Goal: Information Seeking & Learning: Compare options

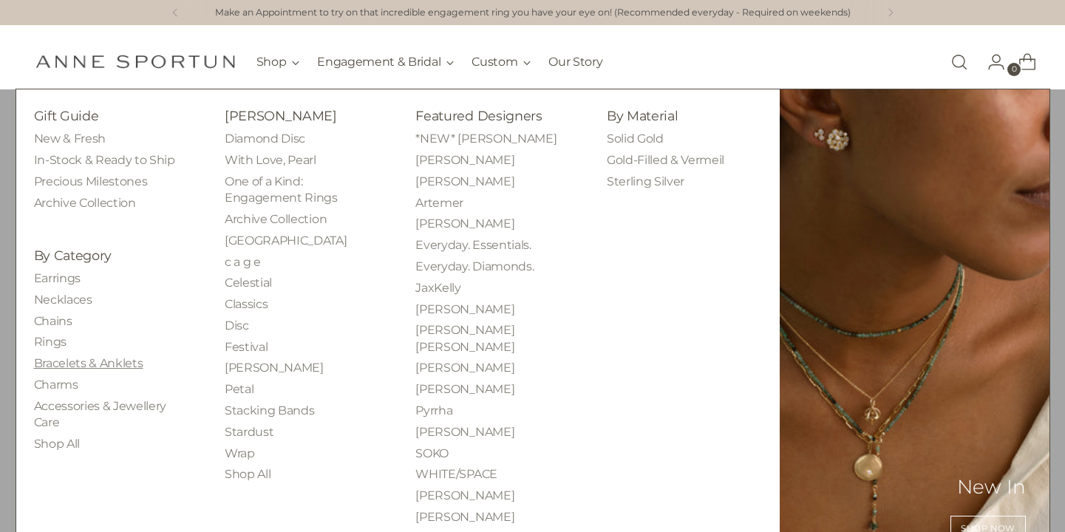
click at [70, 362] on link "Bracelets & Anklets" at bounding box center [88, 363] width 109 height 14
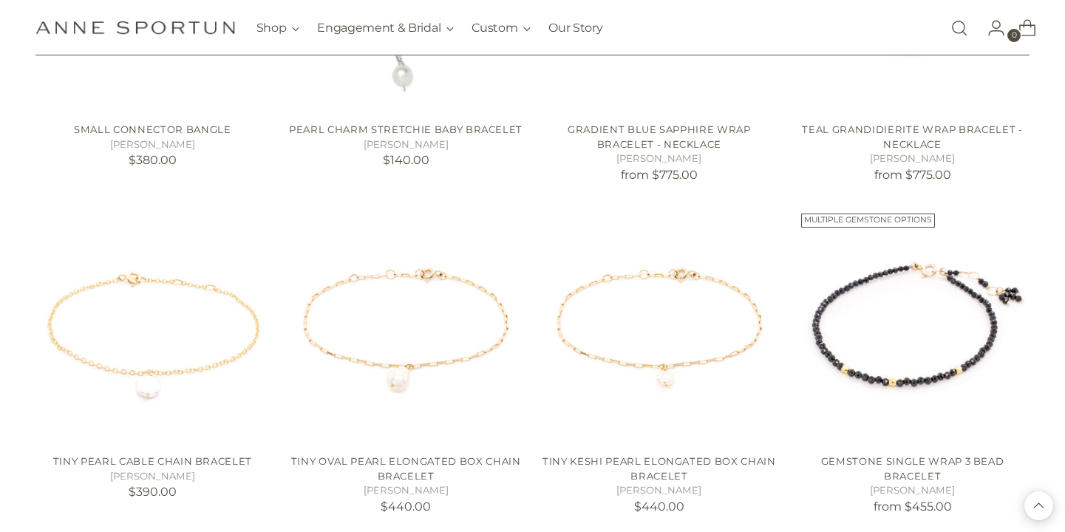
scroll to position [1130, 0]
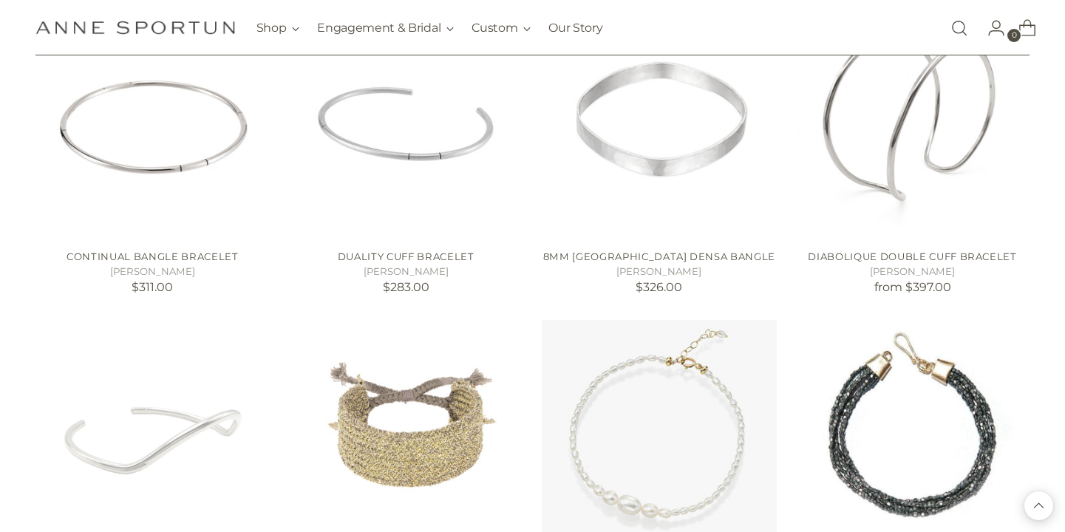
scroll to position [2318, 0]
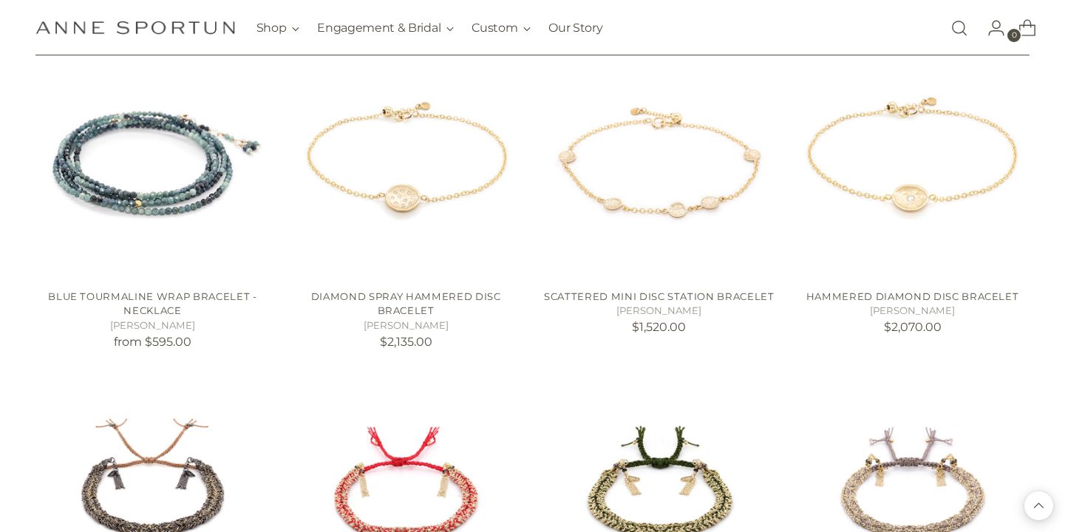
scroll to position [4199, 0]
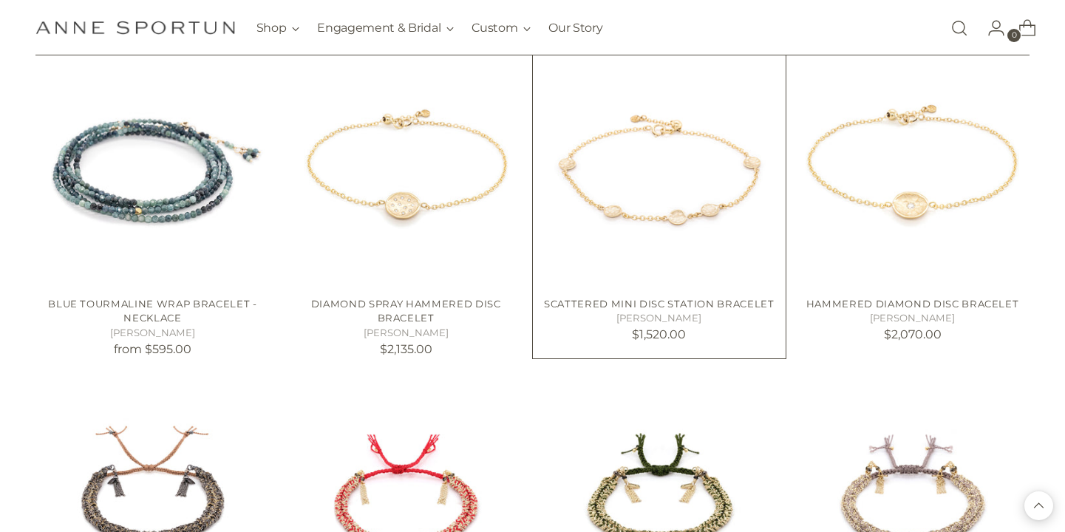
click at [0, 0] on img "Scattered Mini Disc Station Bracelet" at bounding box center [0, 0] width 0 height 0
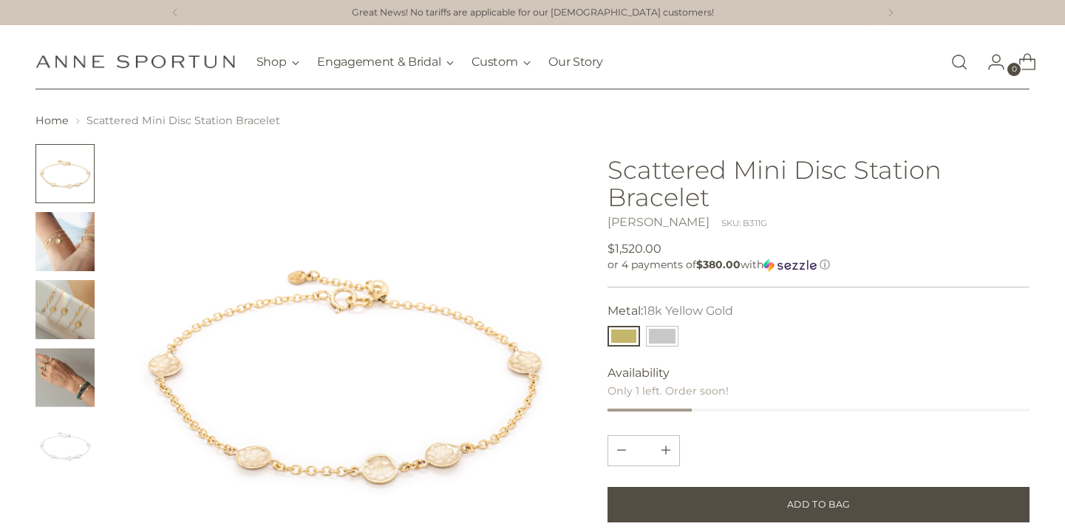
click at [64, 382] on img "Change image to image 4" at bounding box center [64, 377] width 59 height 59
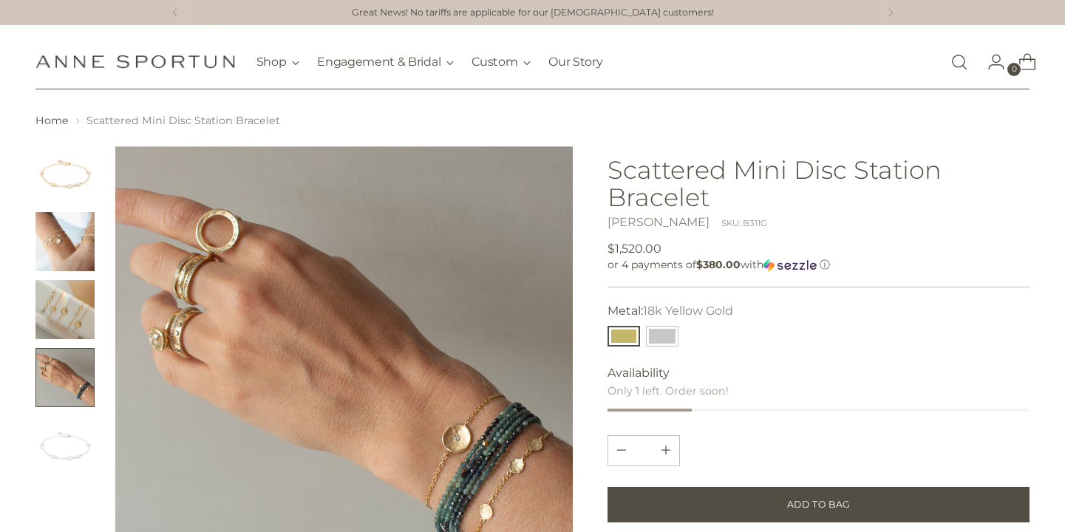
click at [68, 319] on img "Change image to image 3" at bounding box center [64, 309] width 59 height 59
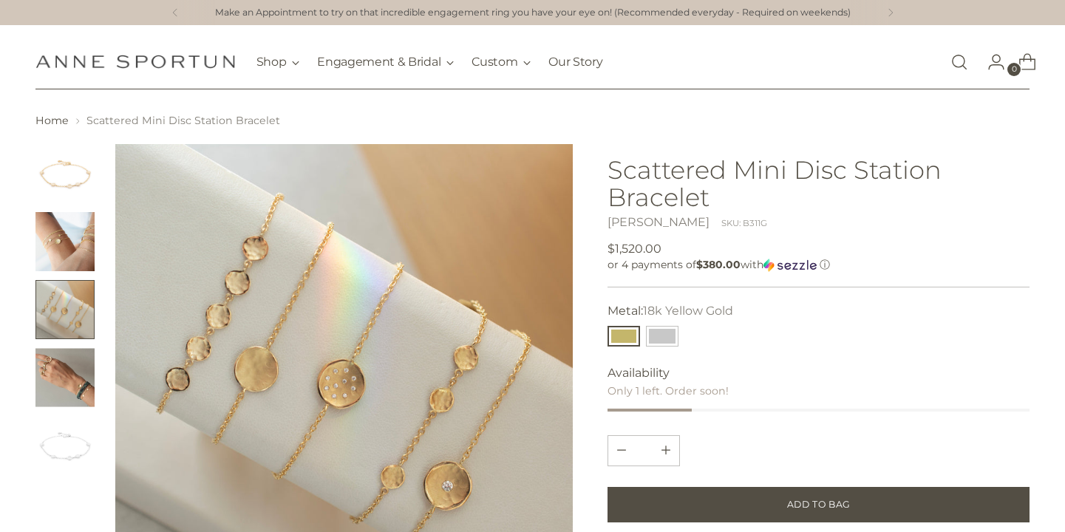
click at [231, 304] on img at bounding box center [343, 372] width 457 height 457
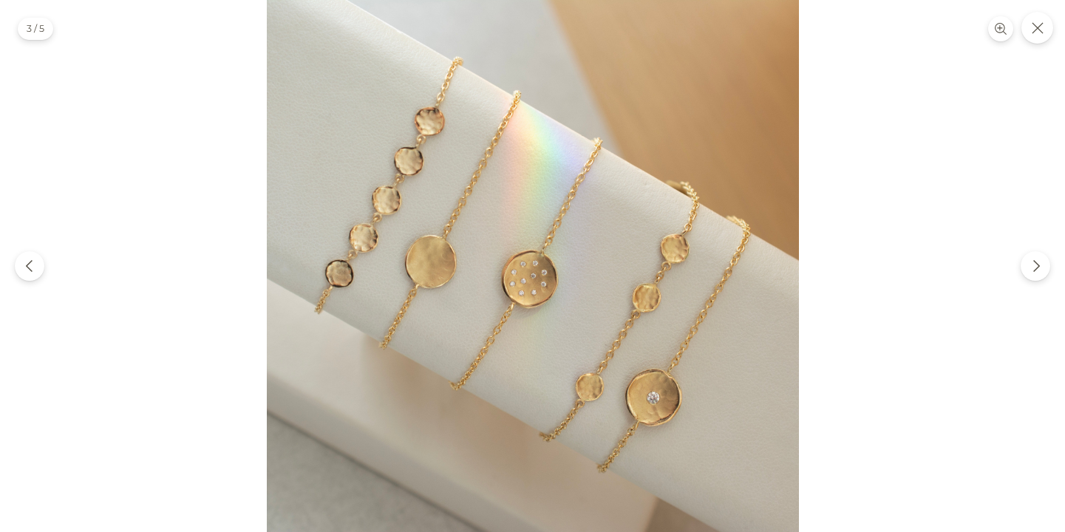
click at [377, 197] on img at bounding box center [533, 266] width 532 height 532
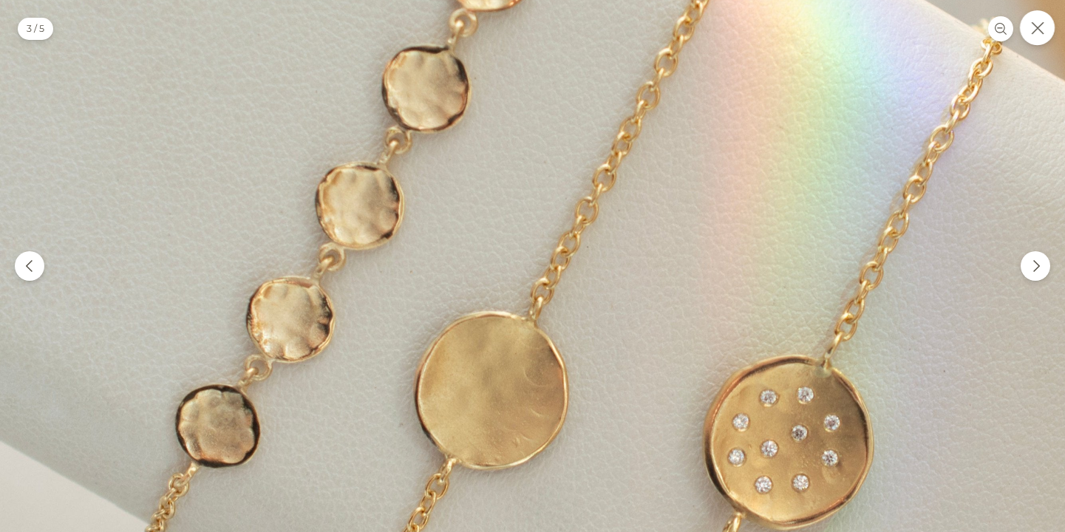
click at [1032, 37] on button "Close" at bounding box center [1037, 27] width 35 height 35
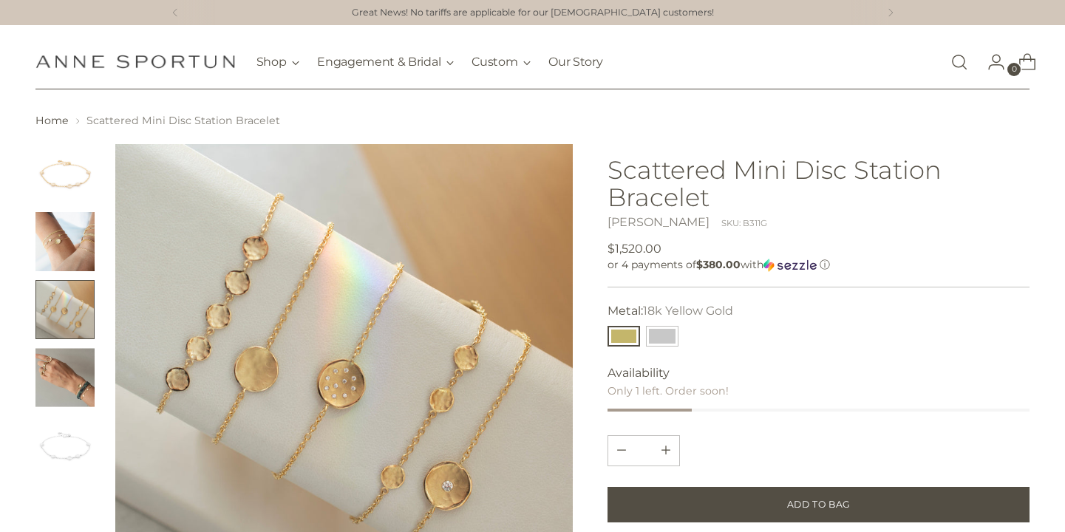
click at [71, 250] on img "Change image to image 2" at bounding box center [64, 241] width 59 height 59
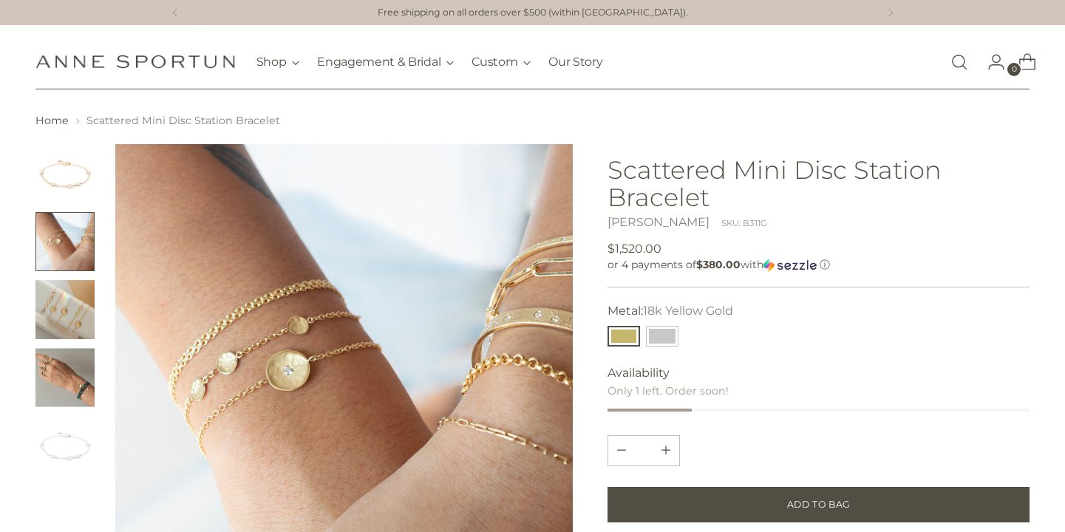
click at [69, 180] on img "Change image to image 1" at bounding box center [64, 173] width 59 height 59
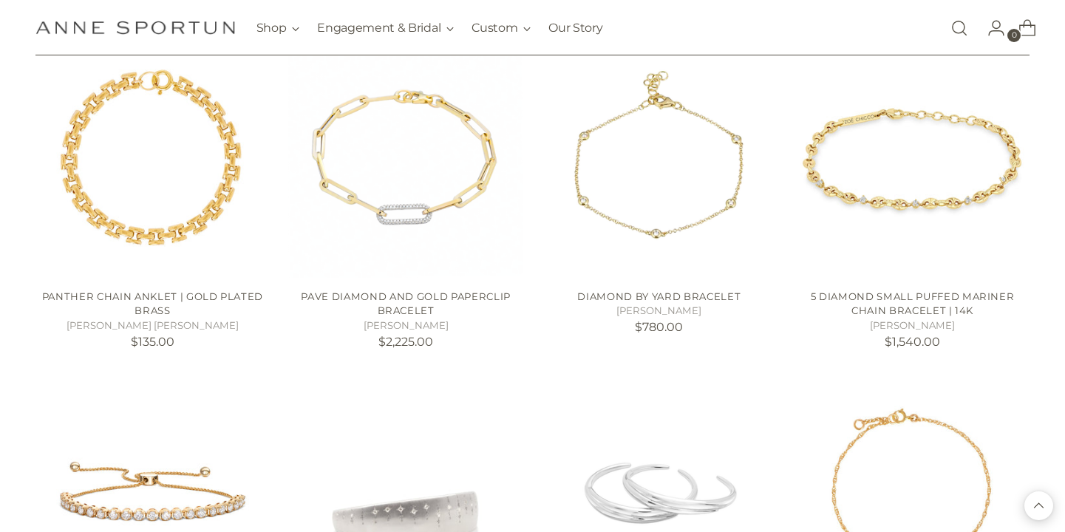
scroll to position [4871, 0]
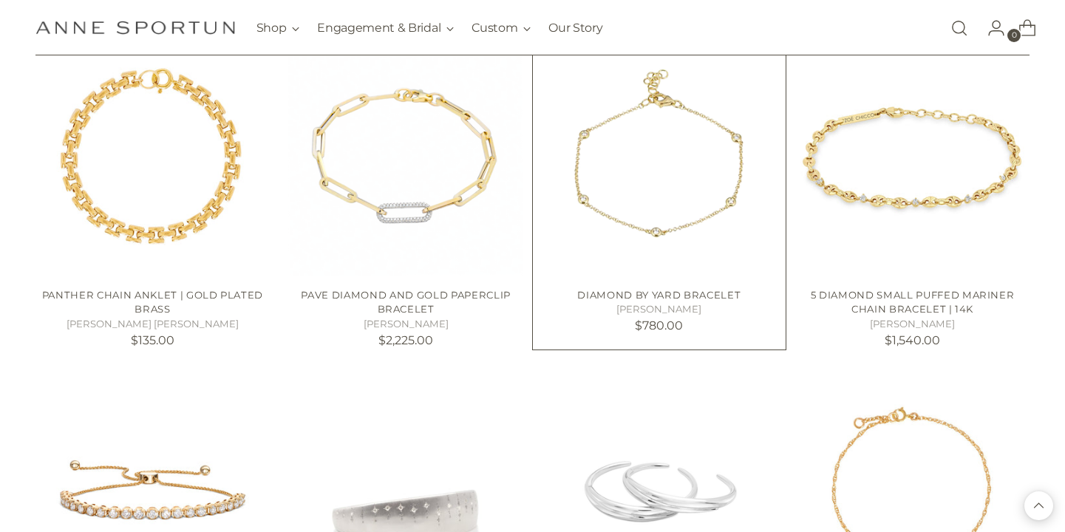
click at [0, 0] on img "DIAMOND BY YARD BRACELET" at bounding box center [0, 0] width 0 height 0
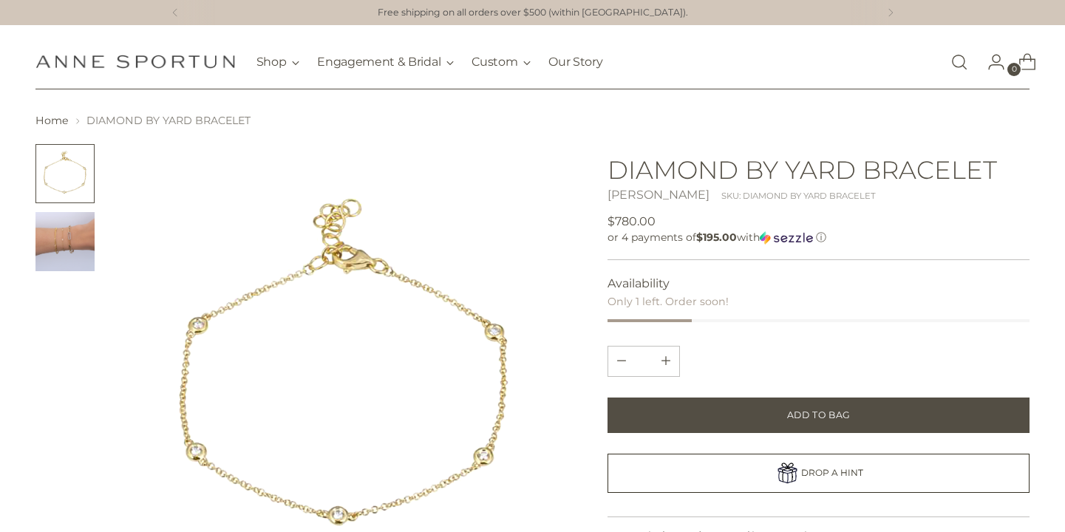
click at [76, 258] on img "Change image to image 2" at bounding box center [64, 241] width 59 height 59
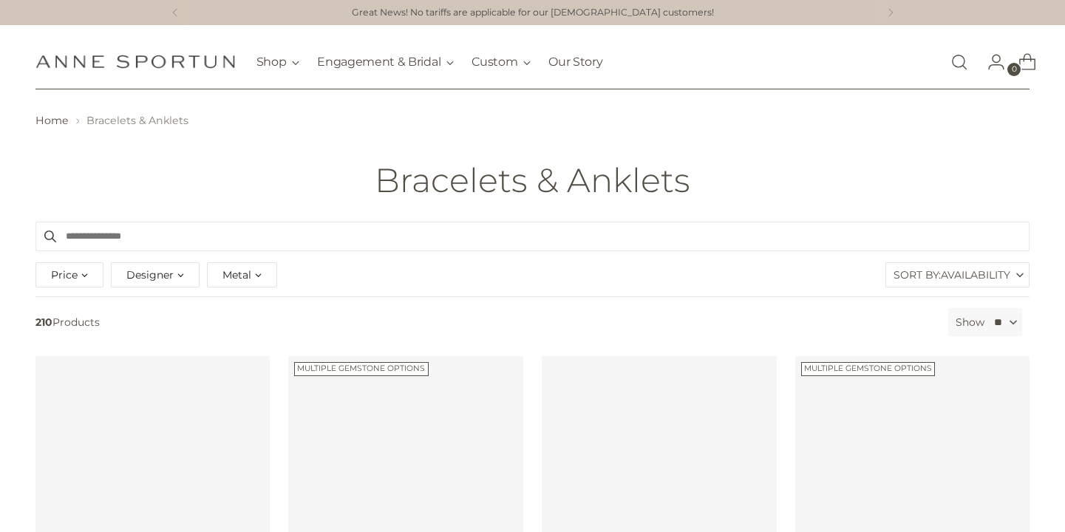
scroll to position [4871, 0]
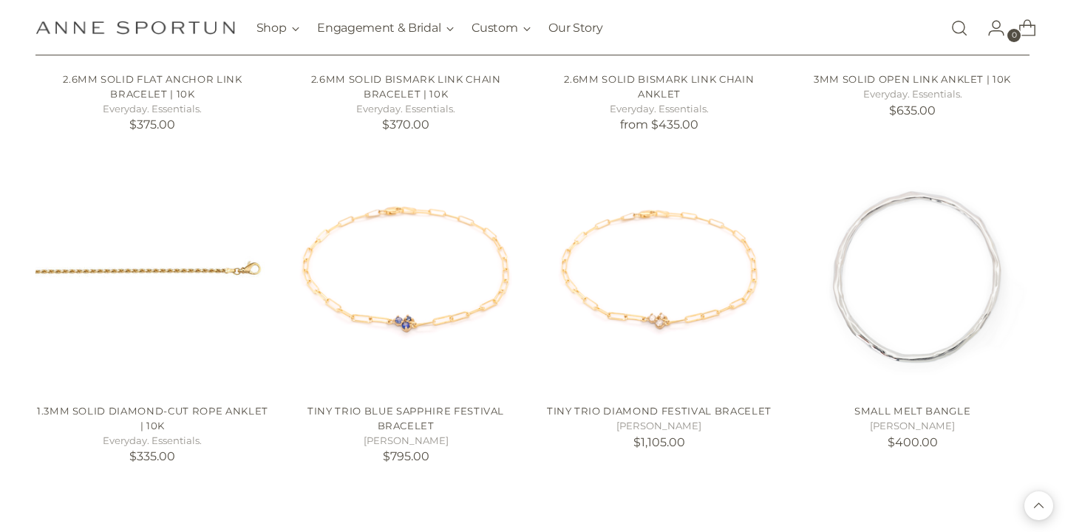
scroll to position [6414, 0]
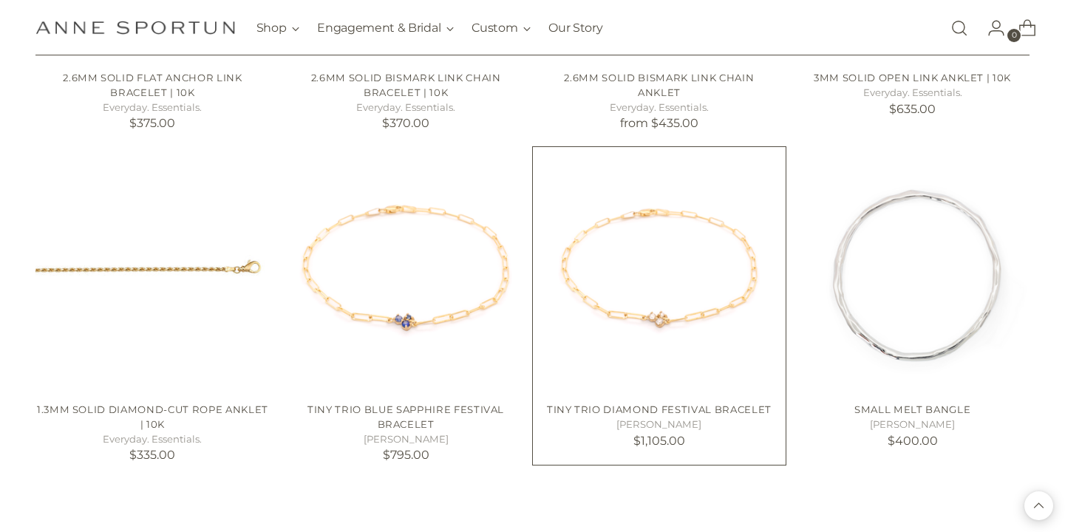
click at [0, 0] on img "Tiny Trio Diamond Festival Bracelet" at bounding box center [0, 0] width 0 height 0
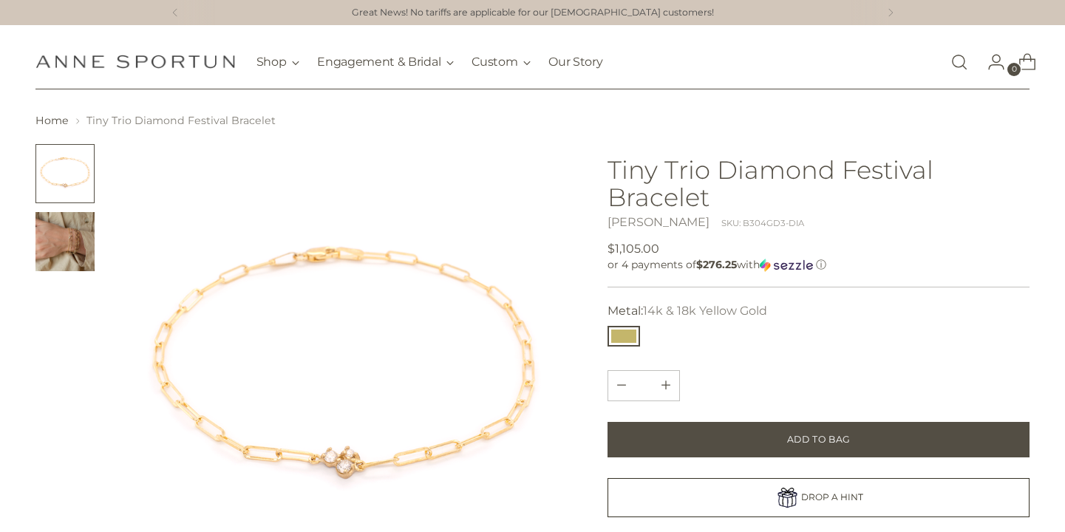
click at [66, 251] on img "Change image to image 2" at bounding box center [64, 241] width 59 height 59
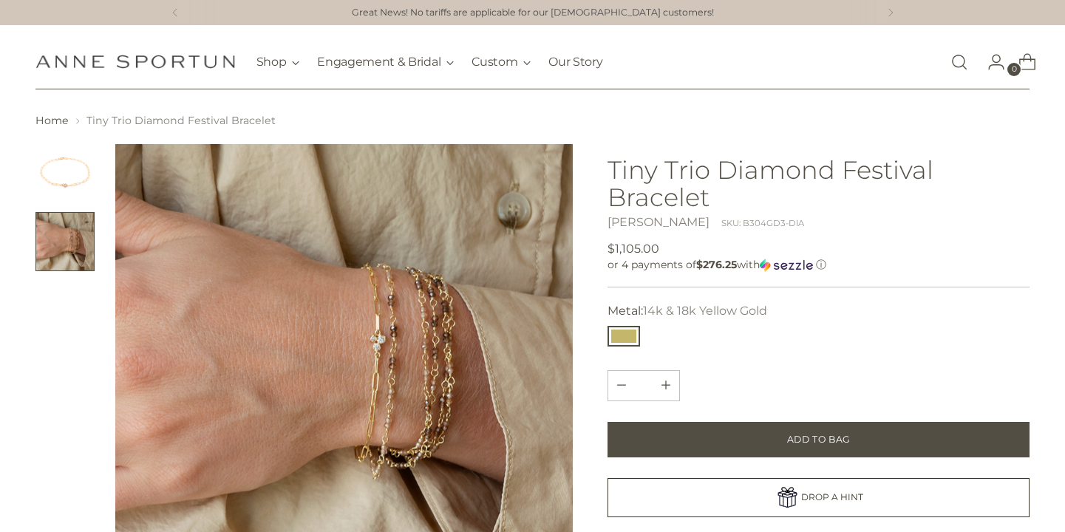
click at [358, 343] on img at bounding box center [343, 372] width 457 height 457
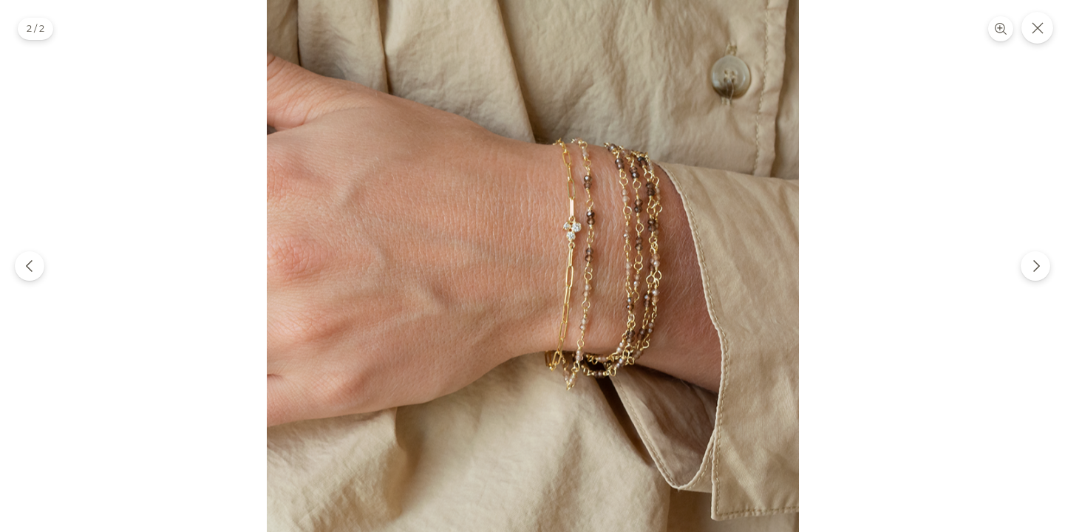
click at [540, 235] on img at bounding box center [533, 266] width 532 height 532
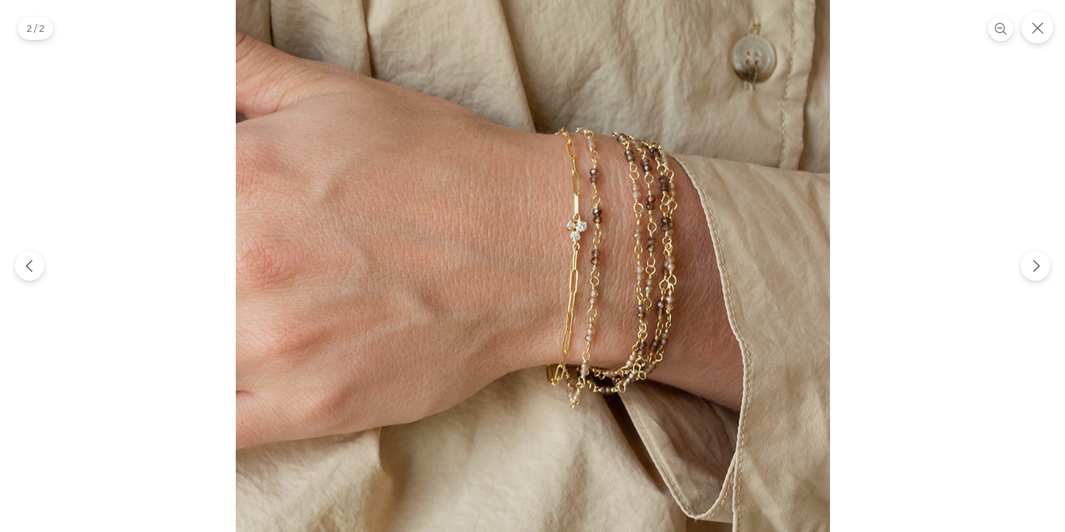
click at [540, 235] on img at bounding box center [533, 270] width 594 height 594
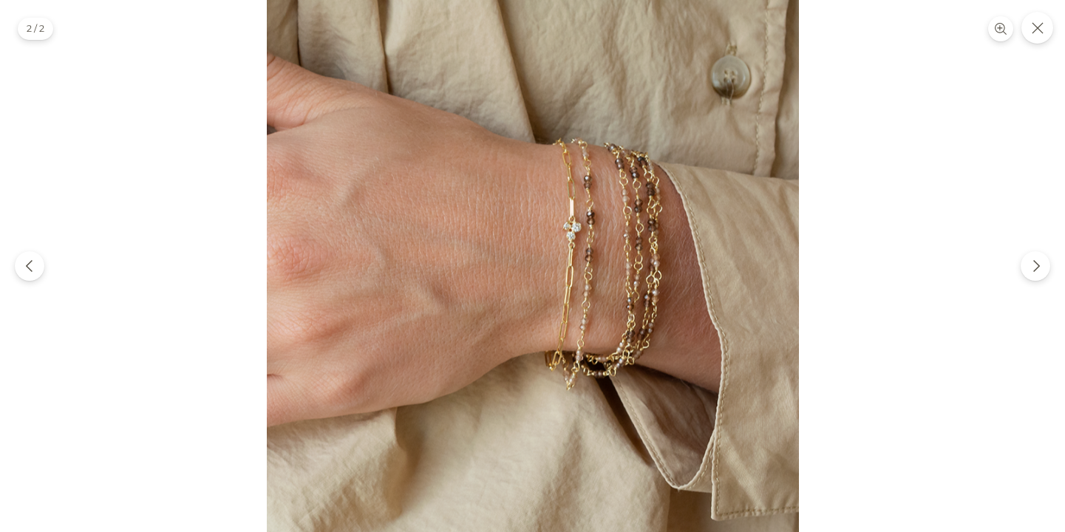
click at [540, 235] on img at bounding box center [533, 266] width 532 height 532
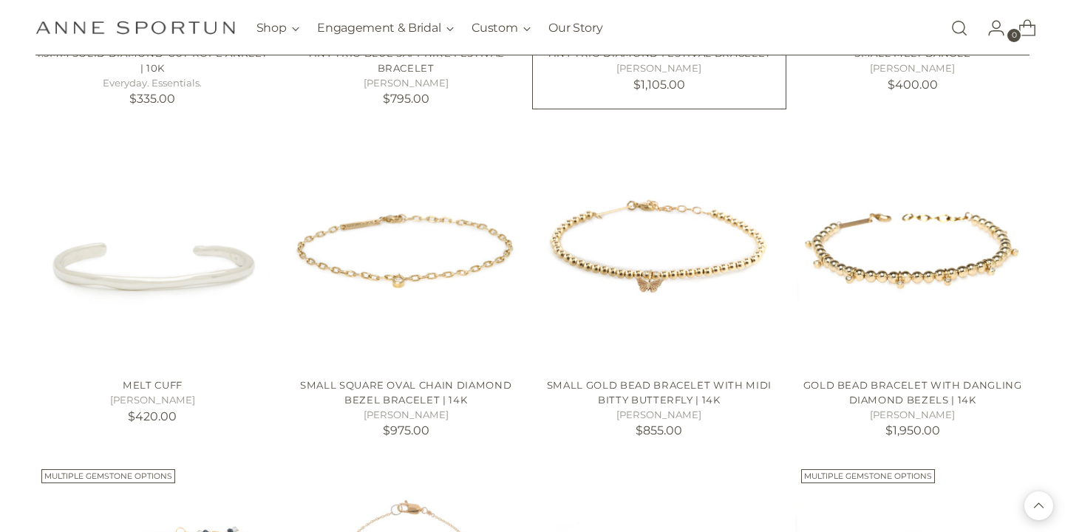
scroll to position [6771, 0]
click at [0, 0] on img "Gold Bead Bracelet With Dangling Diamond Bezels | 14k" at bounding box center [0, 0] width 0 height 0
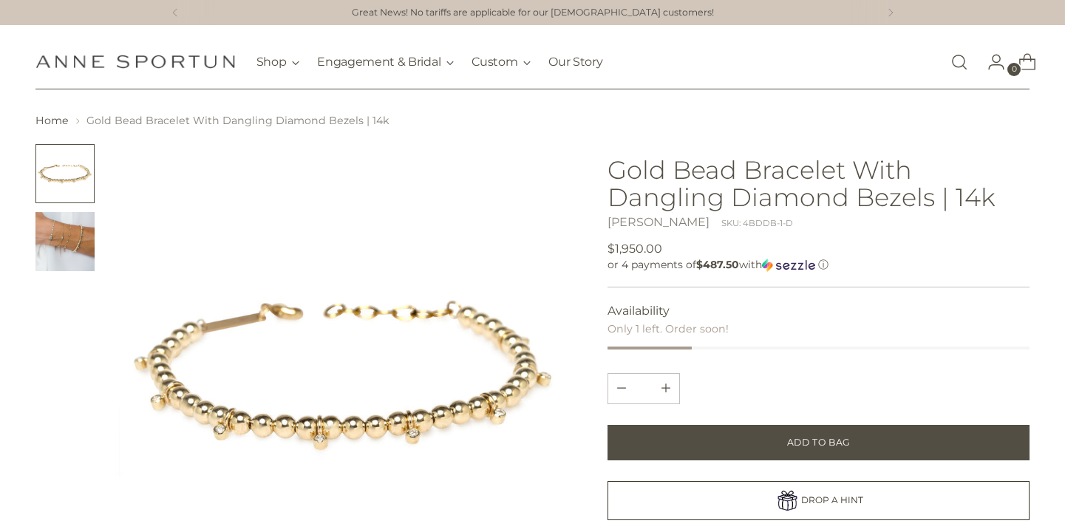
click at [59, 243] on img "Change image to image 2" at bounding box center [64, 241] width 59 height 59
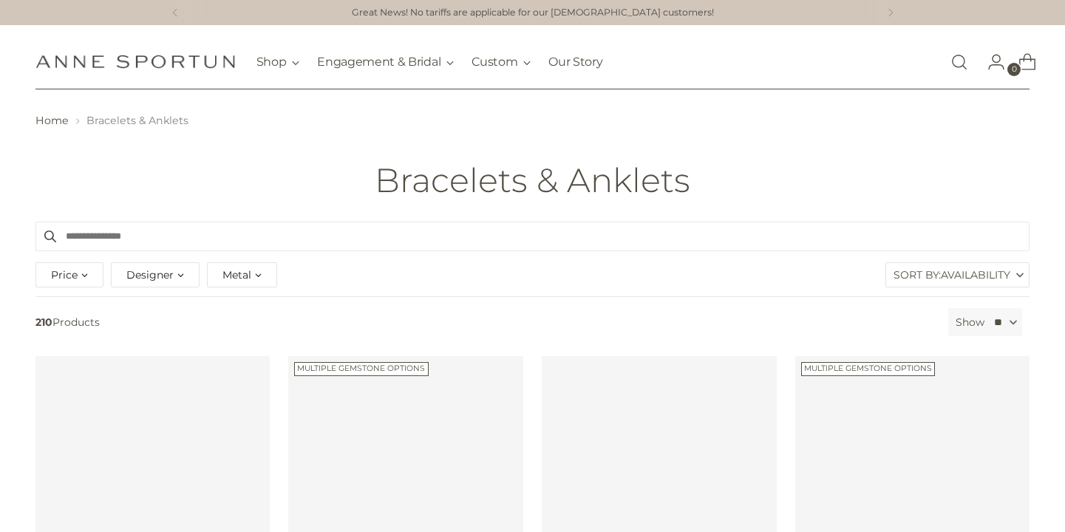
scroll to position [6771, 0]
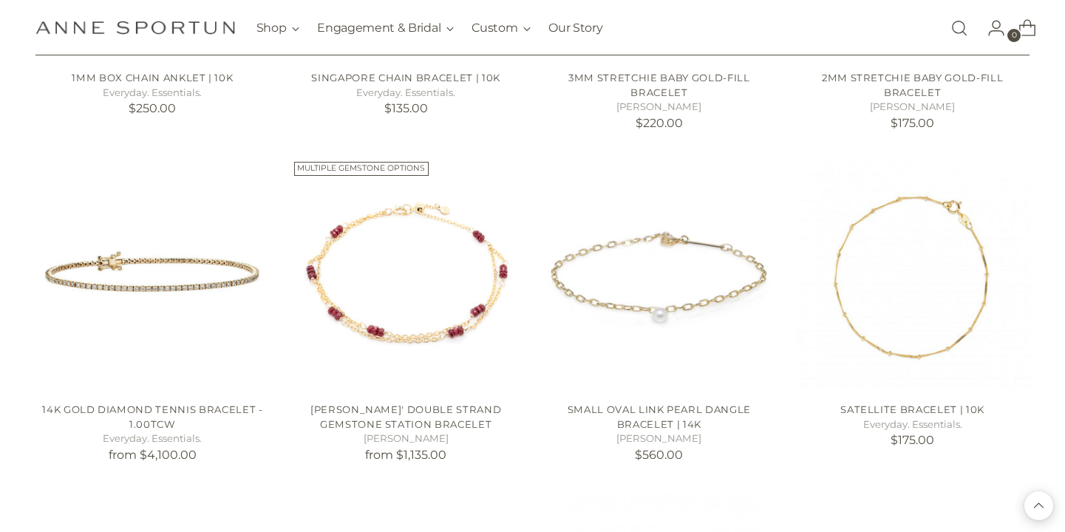
scroll to position [8077, 0]
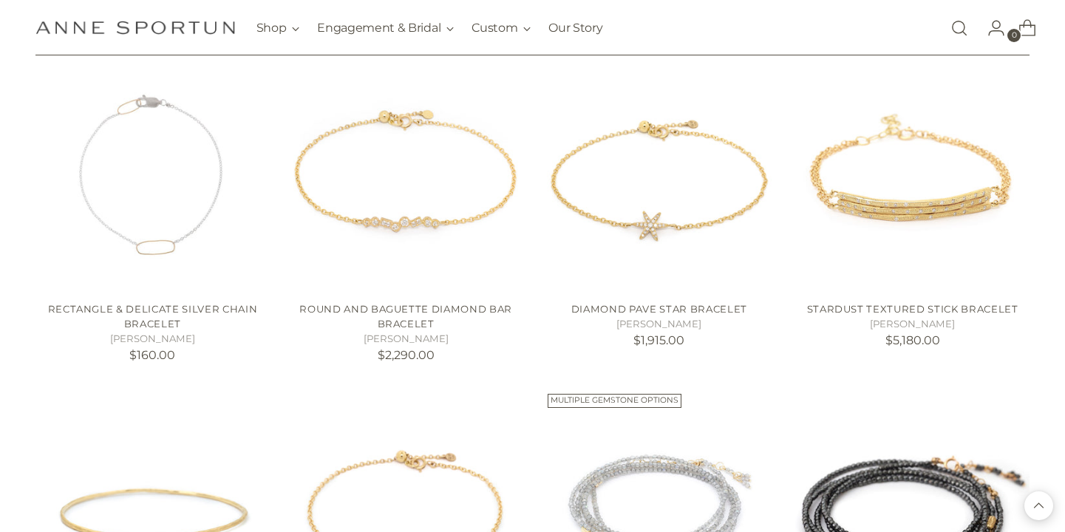
scroll to position [12475, 0]
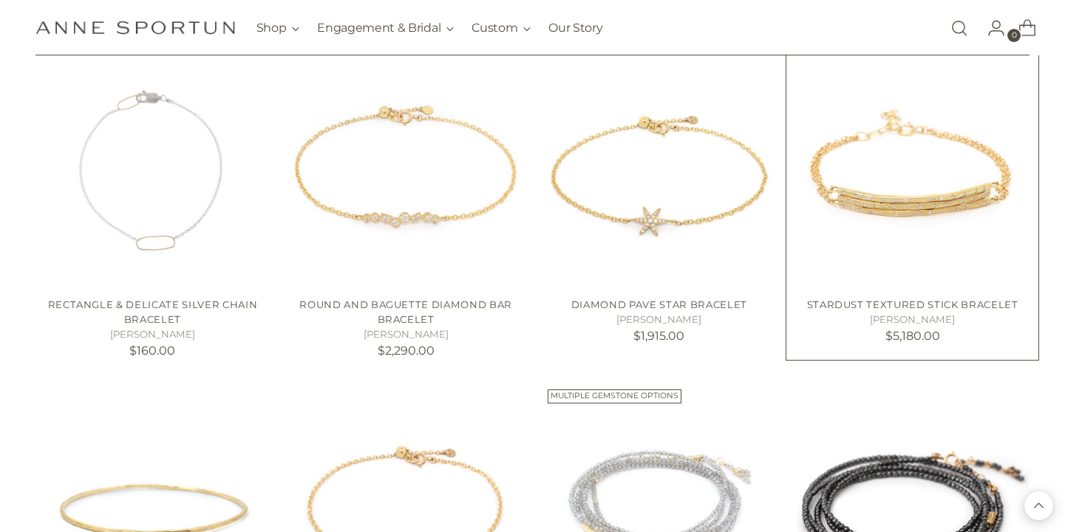
click at [0, 0] on img "Stardust Textured Stick Bracelet" at bounding box center [0, 0] width 0 height 0
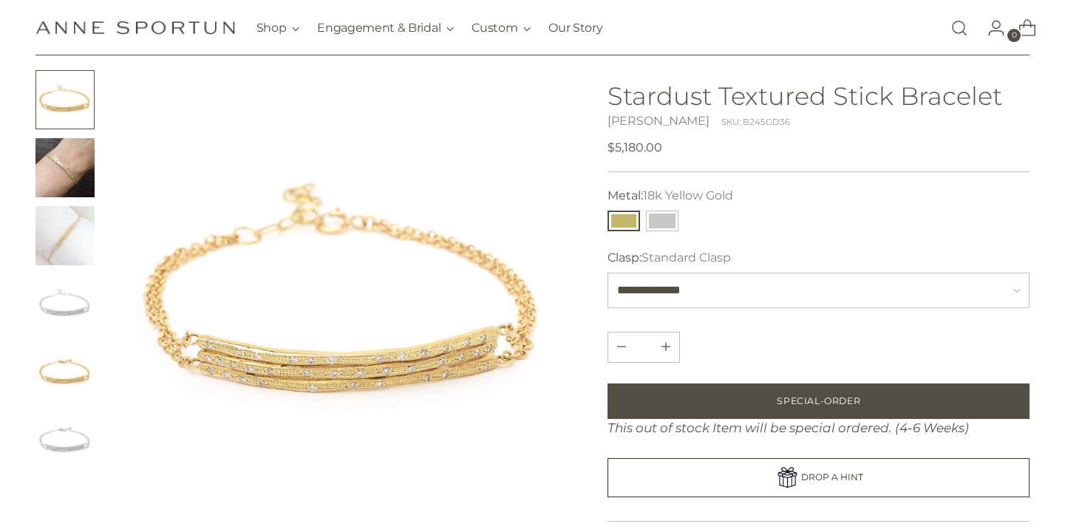
scroll to position [73, 0]
click at [71, 245] on img "Change image to image 3" at bounding box center [64, 236] width 59 height 59
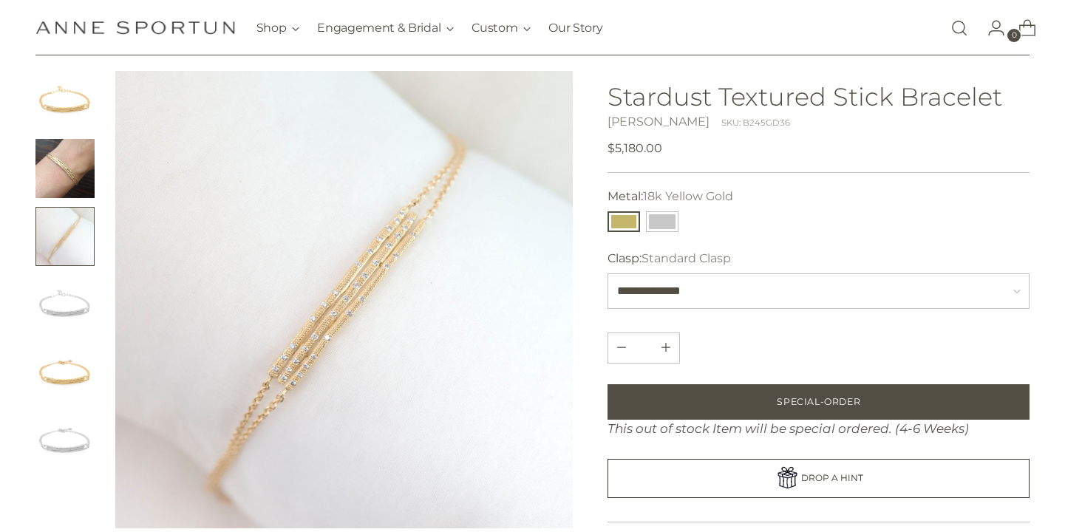
click at [57, 181] on img "Change image to image 2" at bounding box center [64, 168] width 59 height 59
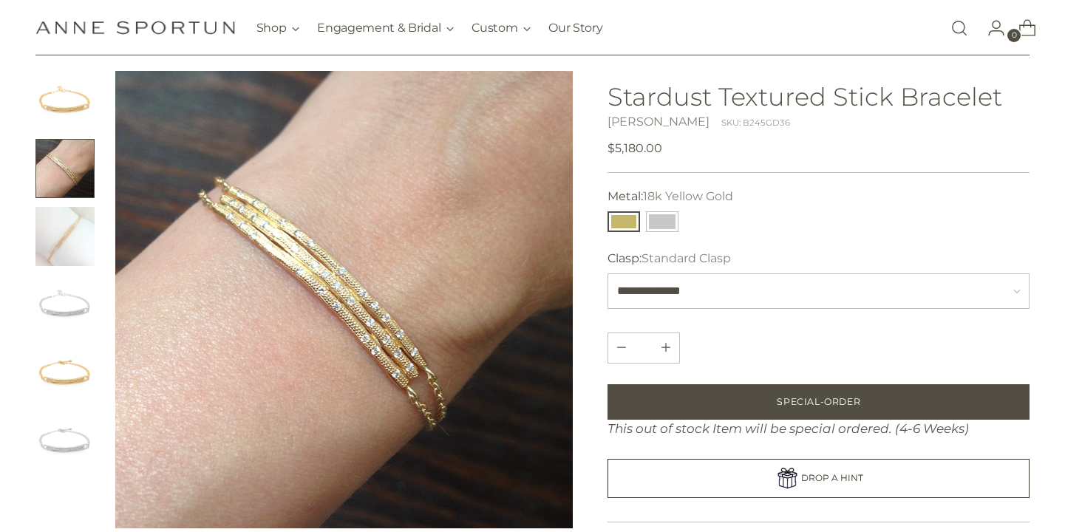
click at [55, 106] on img "Change image to image 1" at bounding box center [64, 100] width 59 height 59
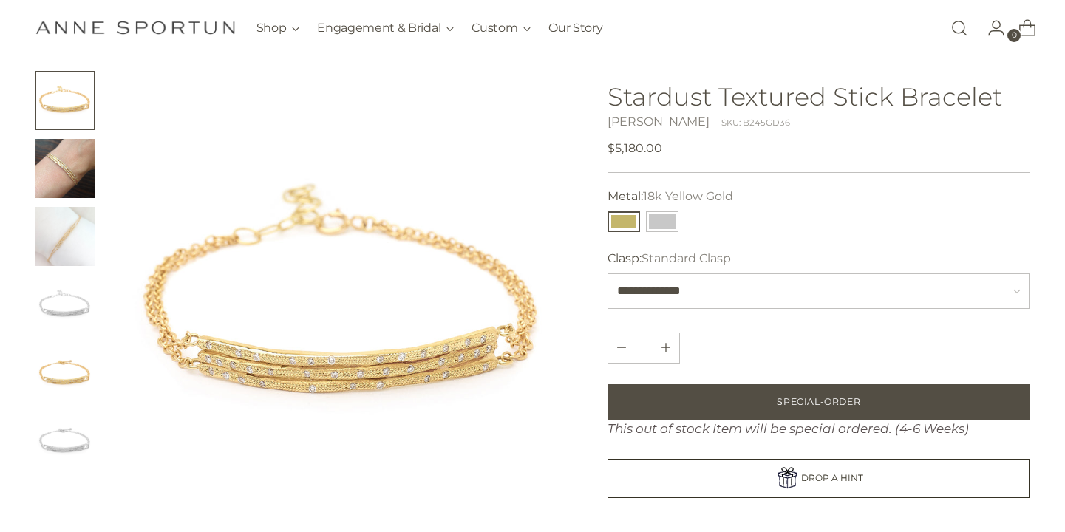
click at [62, 174] on img "Change image to image 2" at bounding box center [64, 168] width 59 height 59
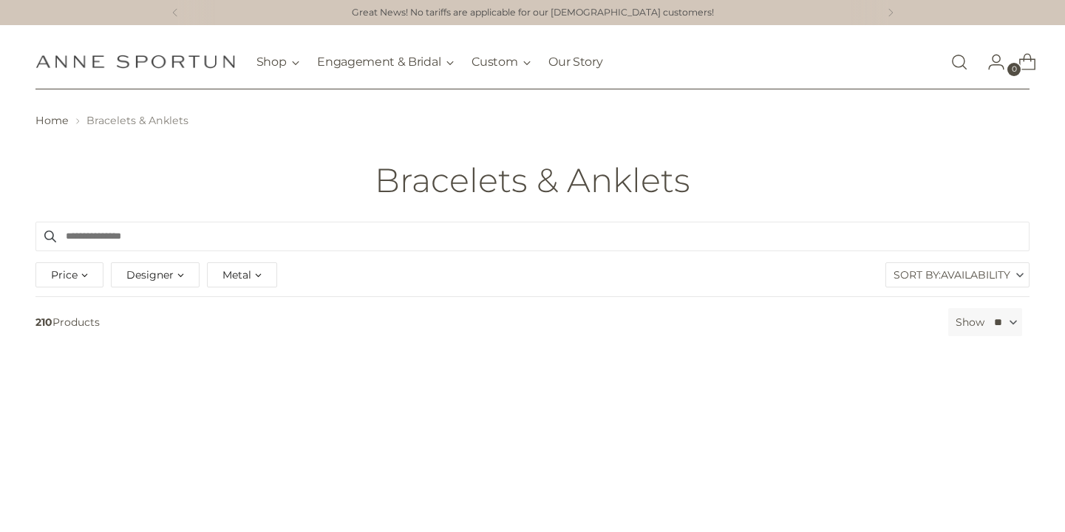
scroll to position [12475, 0]
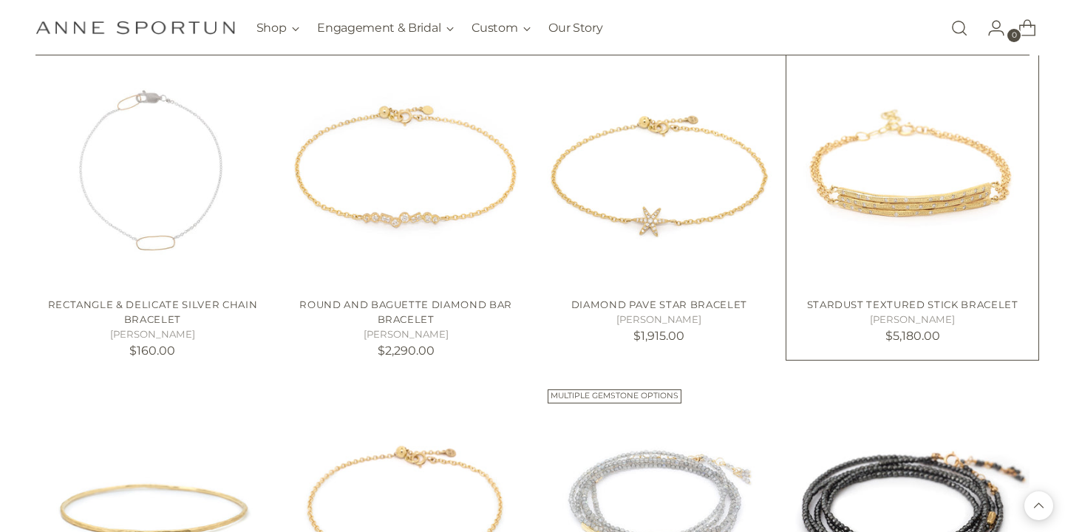
click at [0, 0] on img "Stardust Textured Stick Bracelet" at bounding box center [0, 0] width 0 height 0
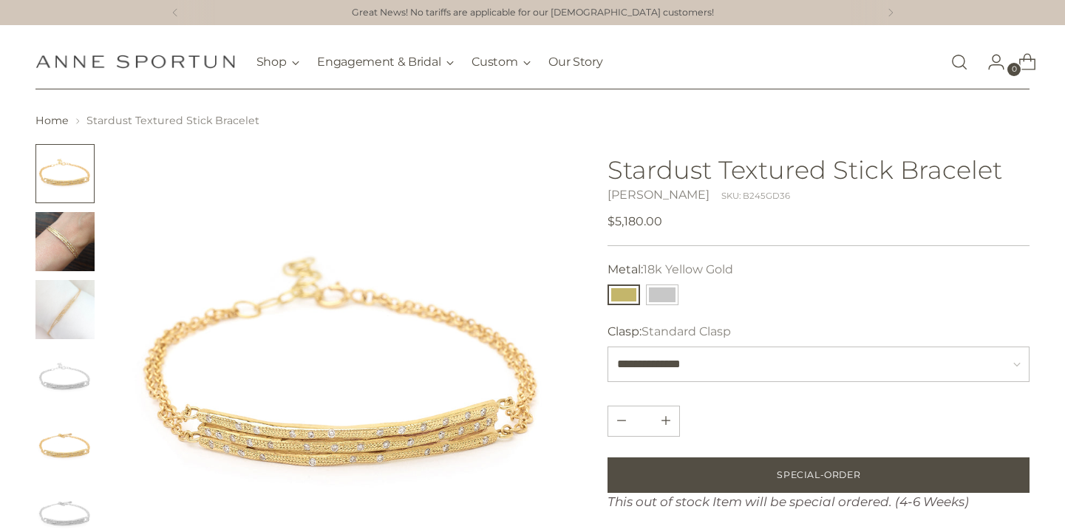
click at [319, 300] on img at bounding box center [343, 372] width 457 height 457
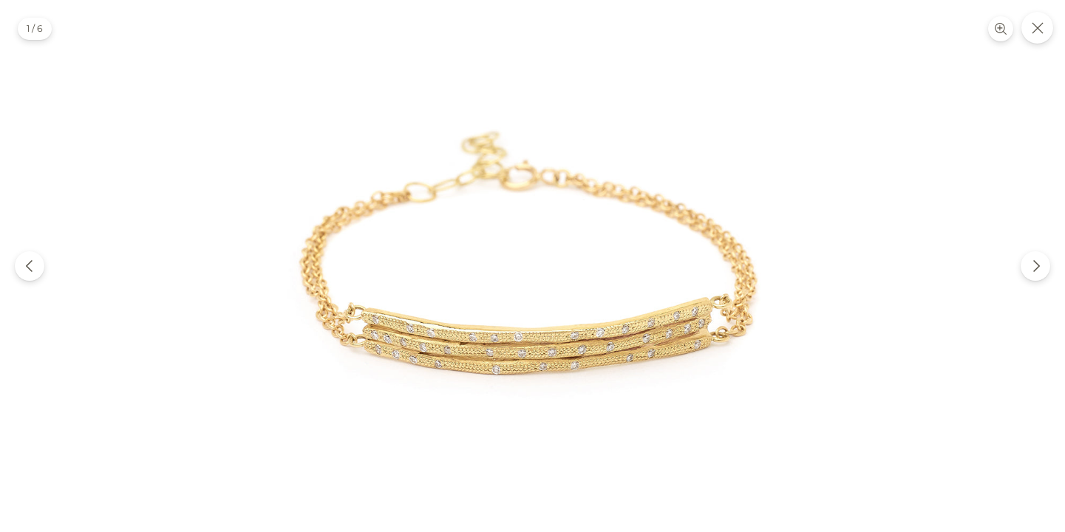
click at [470, 179] on img at bounding box center [533, 266] width 532 height 532
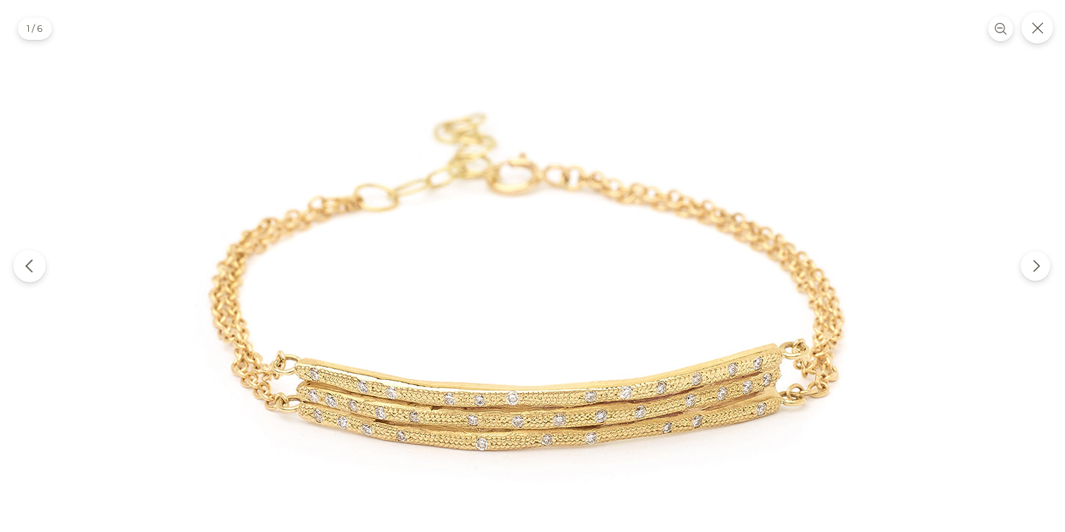
click at [32, 269] on icon "Previous" at bounding box center [29, 266] width 15 height 15
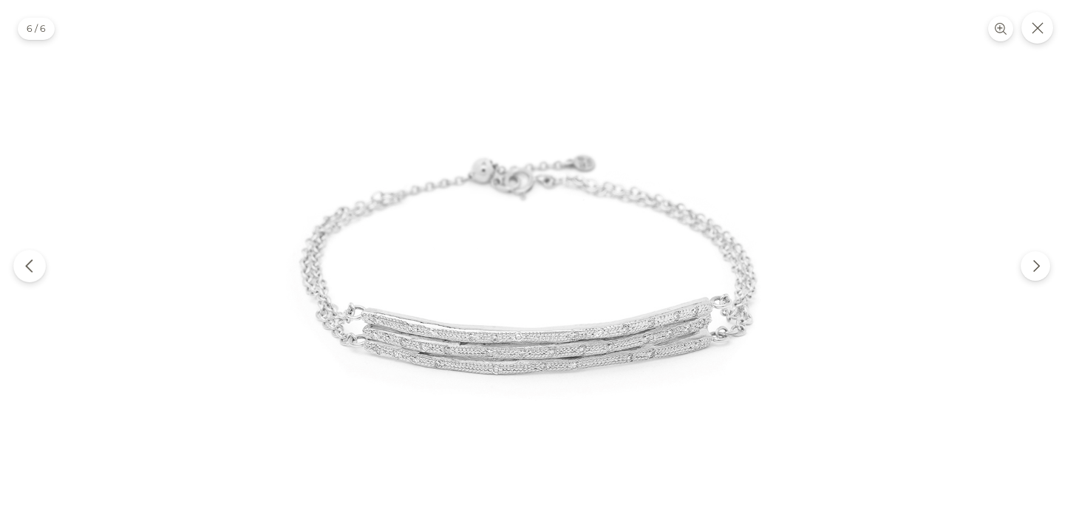
click at [32, 269] on icon "Previous" at bounding box center [29, 266] width 15 height 15
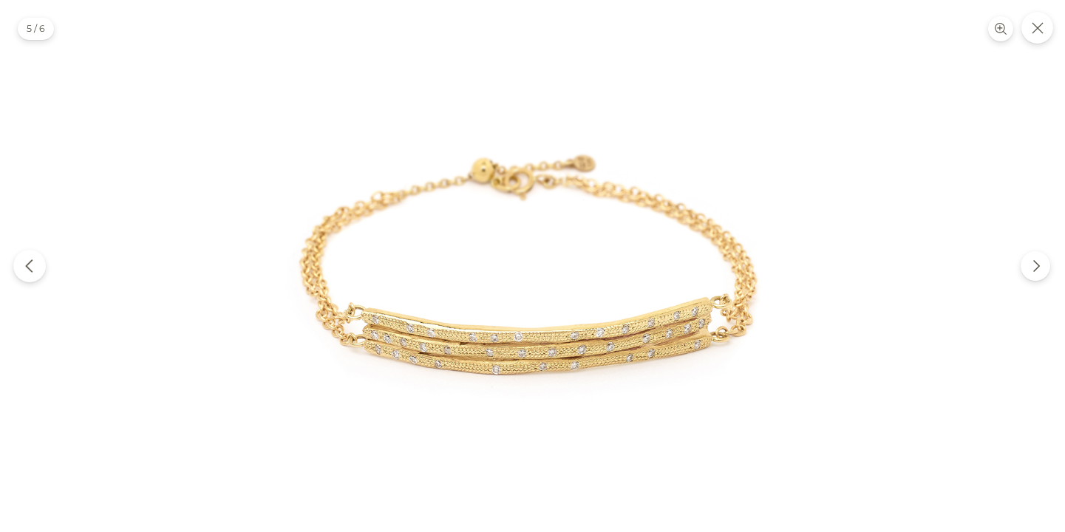
click at [31, 270] on icon "Previous" at bounding box center [29, 266] width 15 height 15
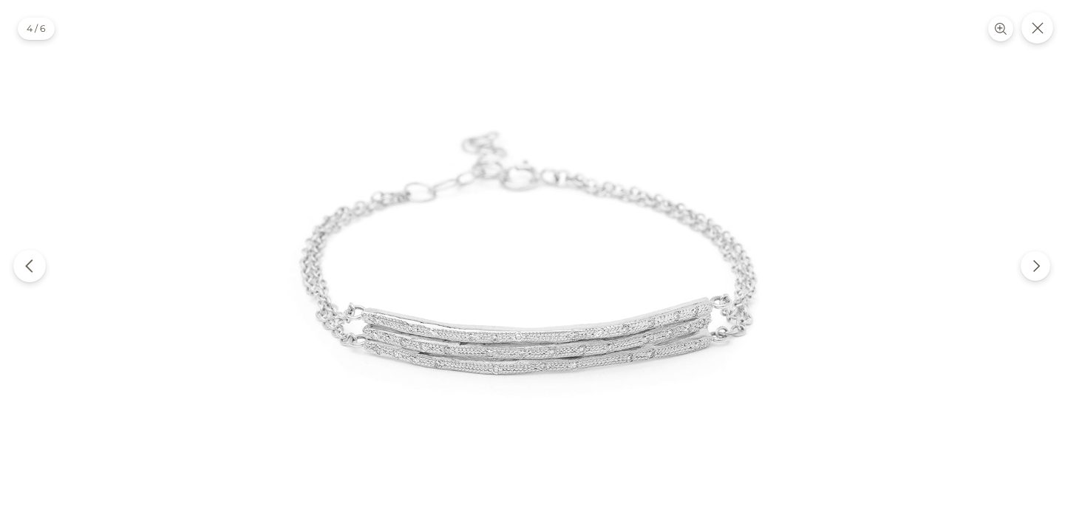
click at [35, 270] on icon "Previous" at bounding box center [29, 266] width 15 height 15
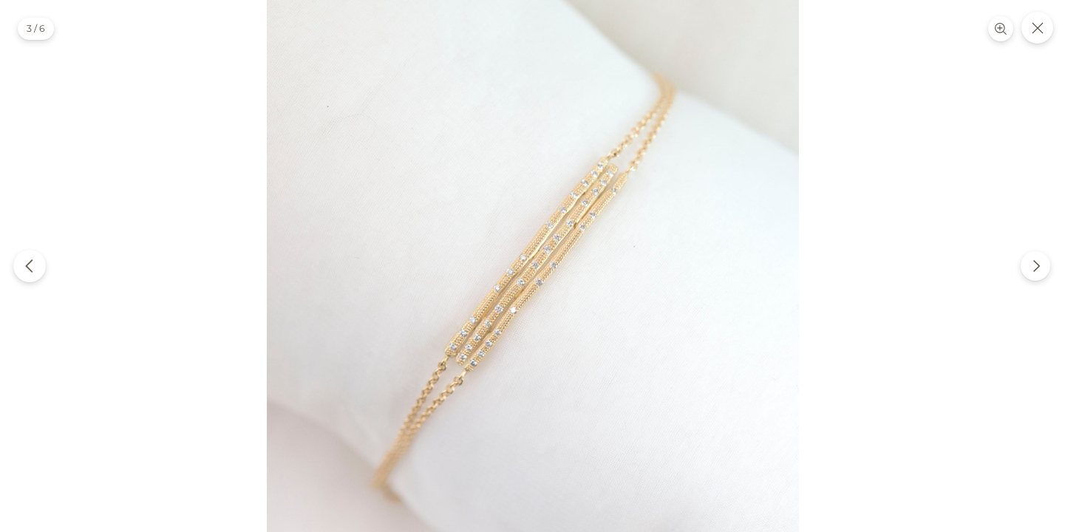
click at [35, 269] on icon "Previous" at bounding box center [29, 266] width 15 height 15
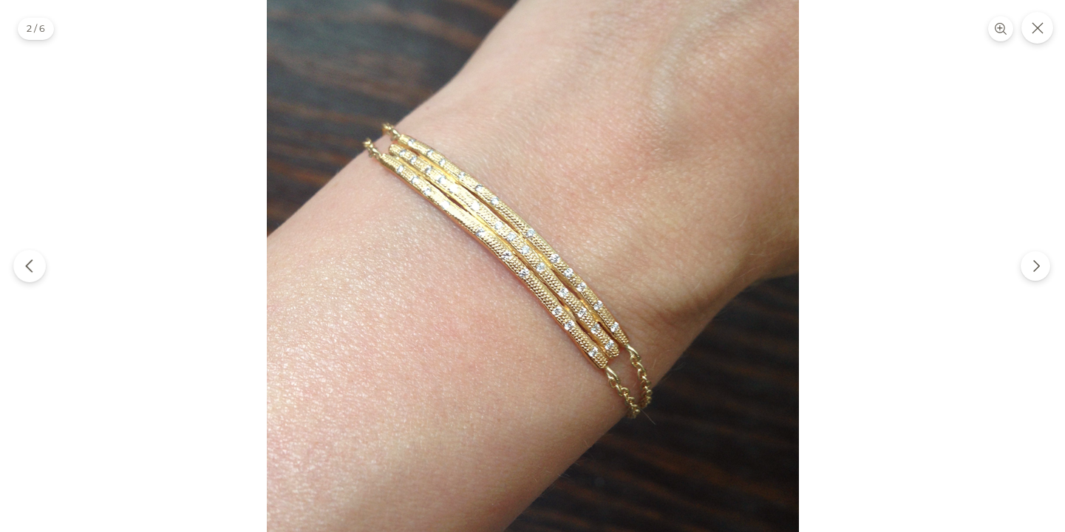
click at [35, 269] on icon "Previous" at bounding box center [29, 266] width 15 height 15
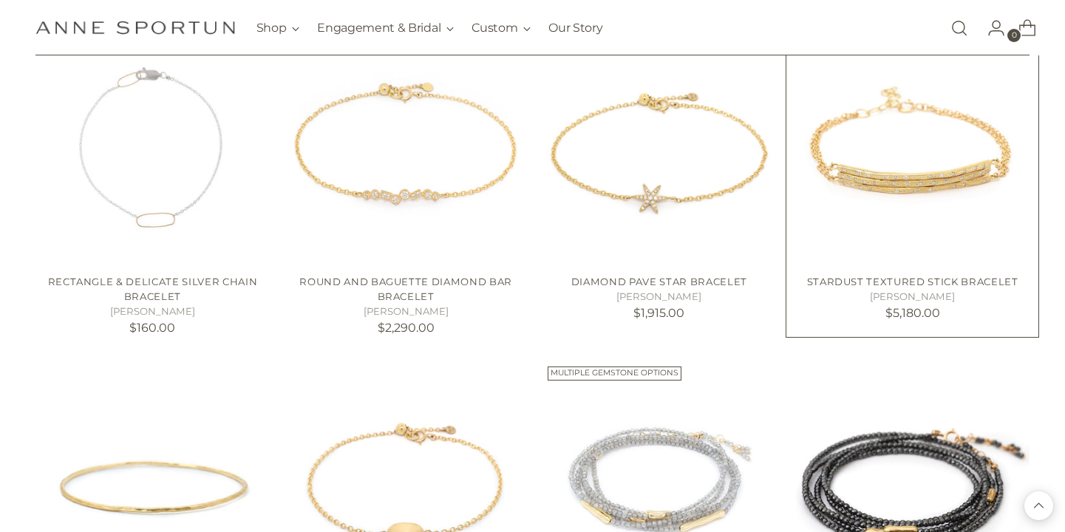
scroll to position [12497, 0]
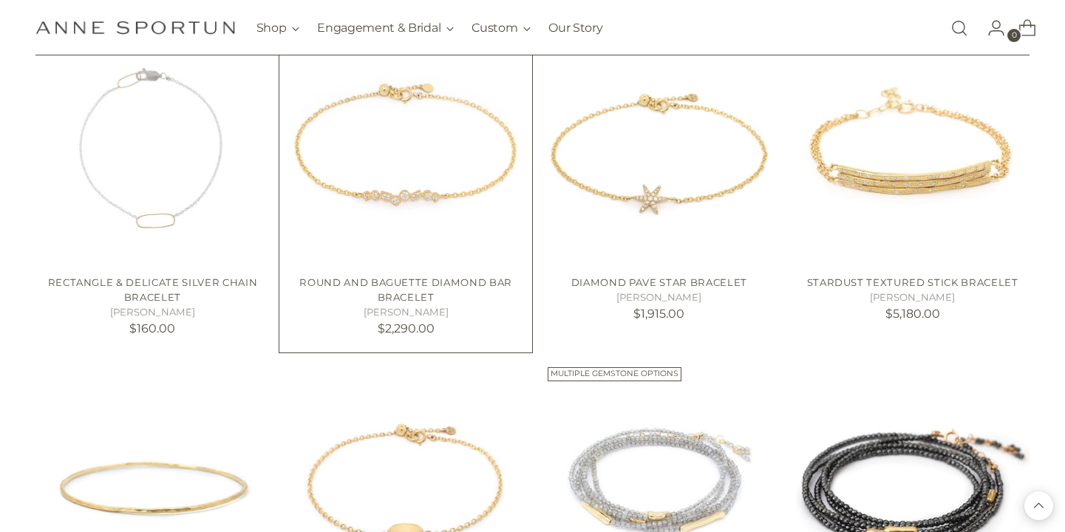
click at [0, 0] on img "Round and Baguette Diamond Bar Bracelet" at bounding box center [0, 0] width 0 height 0
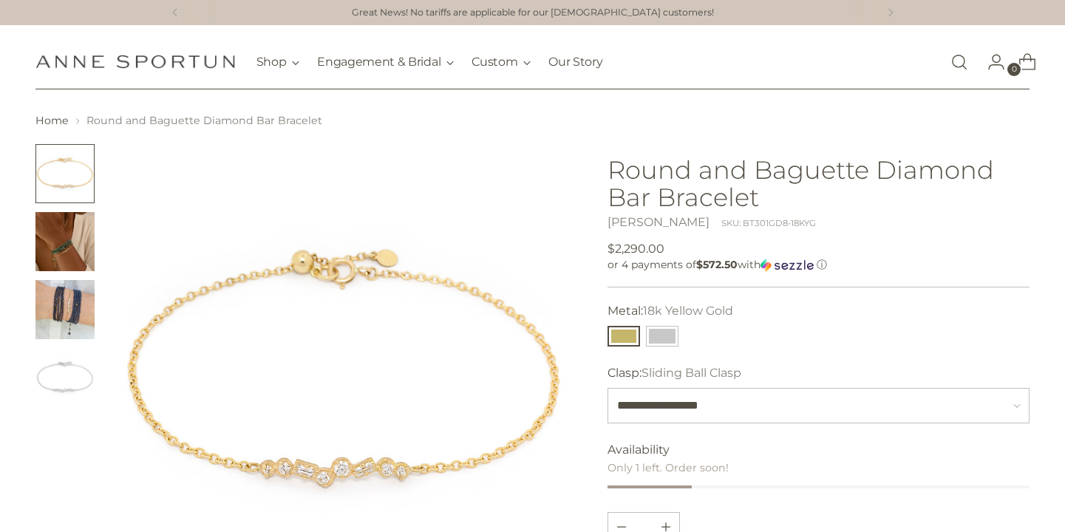
click at [66, 252] on img "Change image to image 2" at bounding box center [64, 241] width 59 height 59
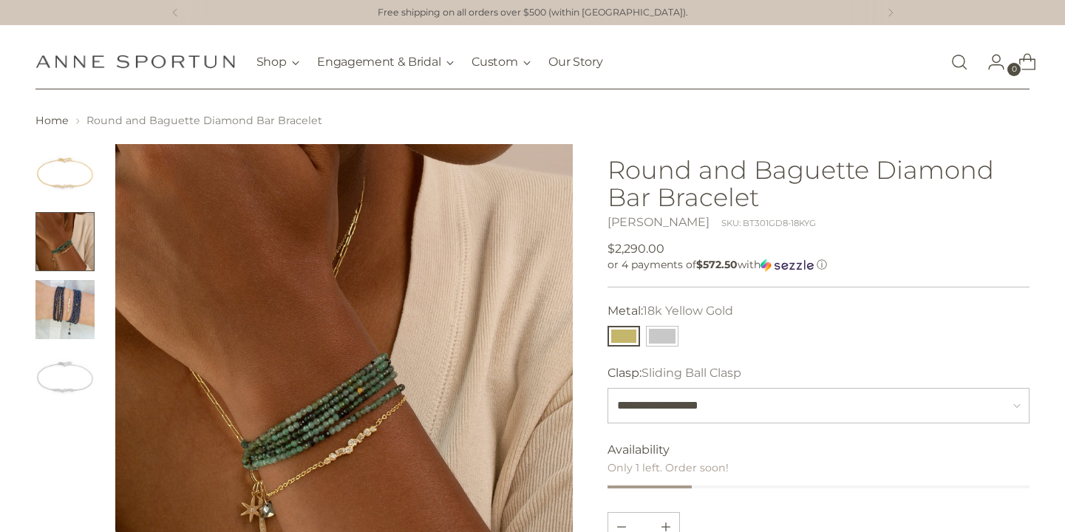
click at [80, 403] on img "Change image to image 4" at bounding box center [64, 377] width 59 height 59
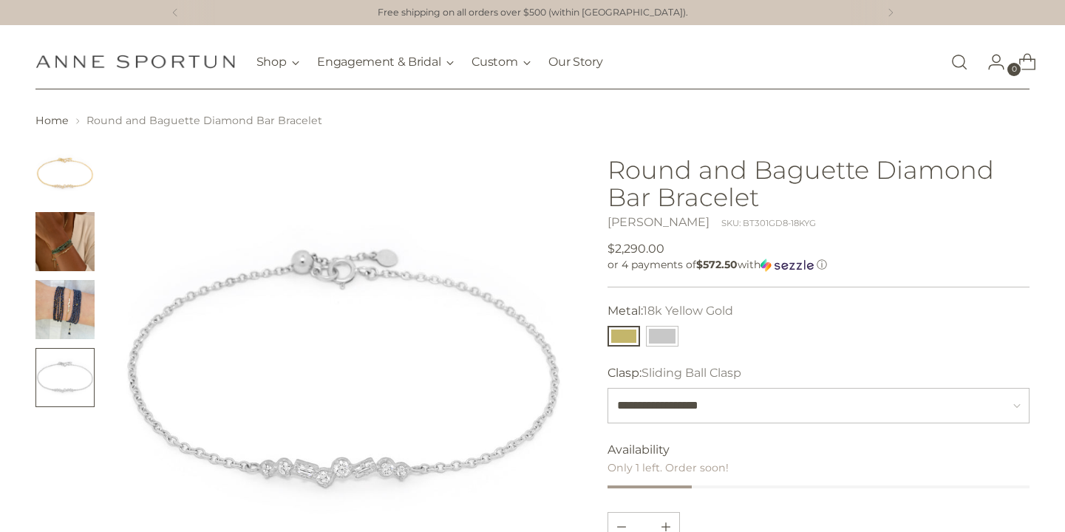
click at [67, 318] on img "Change image to image 3" at bounding box center [64, 309] width 59 height 59
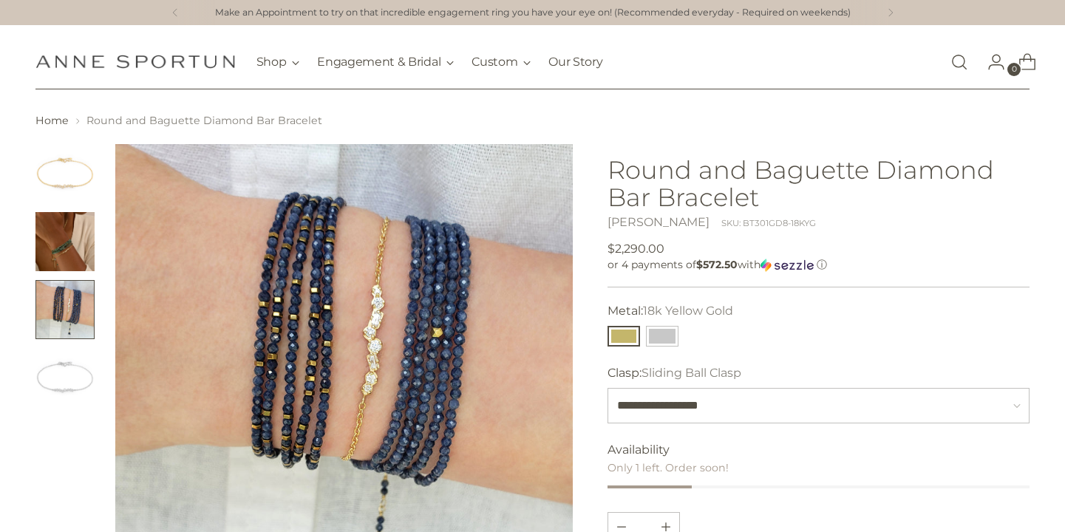
click at [66, 184] on img "Change image to image 1" at bounding box center [64, 173] width 59 height 59
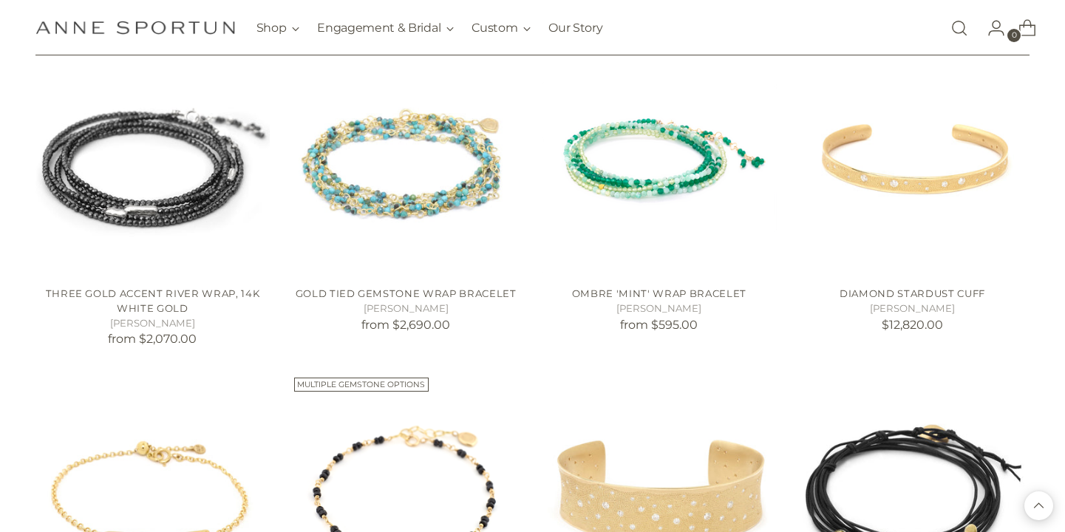
scroll to position [13151, 0]
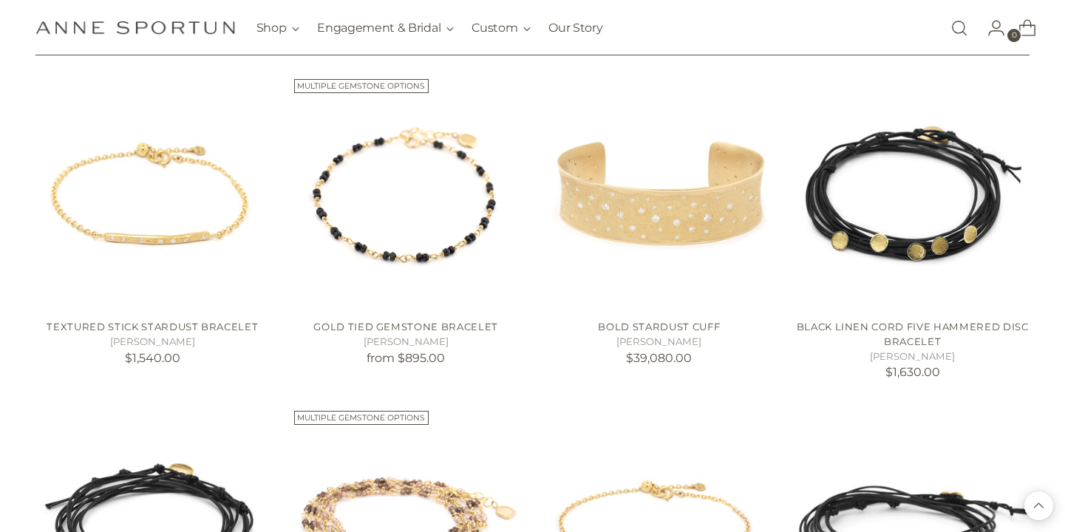
scroll to position [13452, 0]
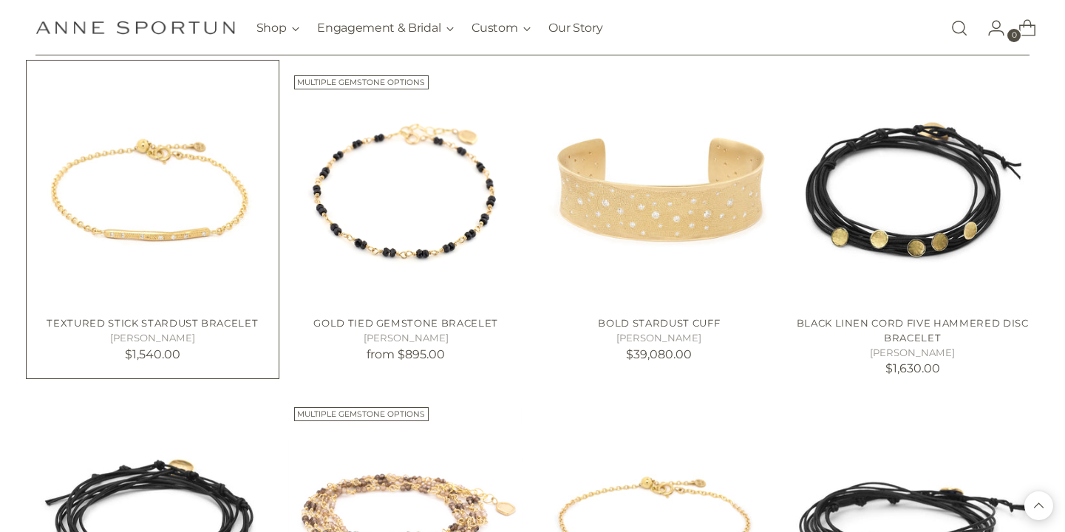
click at [0, 0] on img "Textured Stick Stardust Bracelet" at bounding box center [0, 0] width 0 height 0
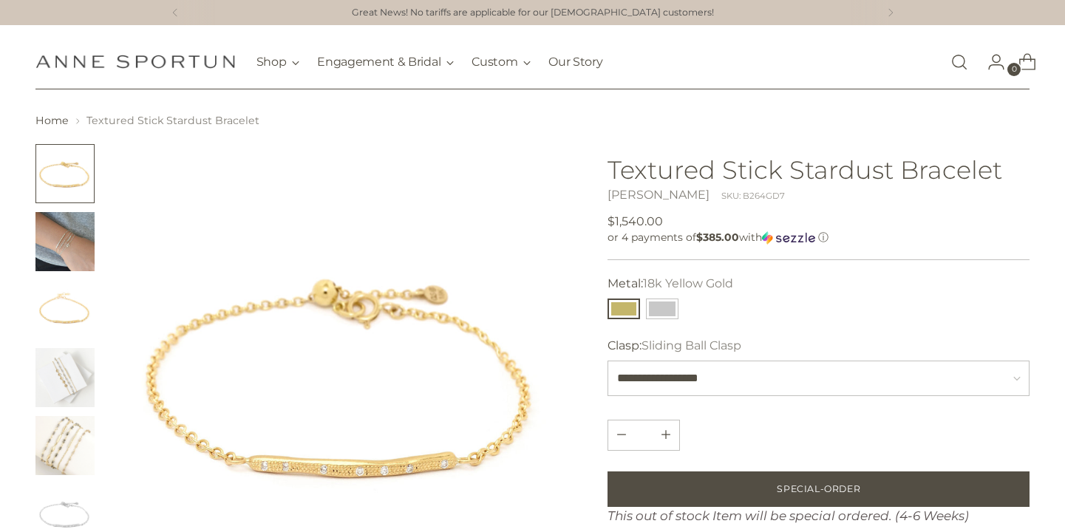
click at [60, 245] on img "Change image to image 2" at bounding box center [64, 241] width 59 height 59
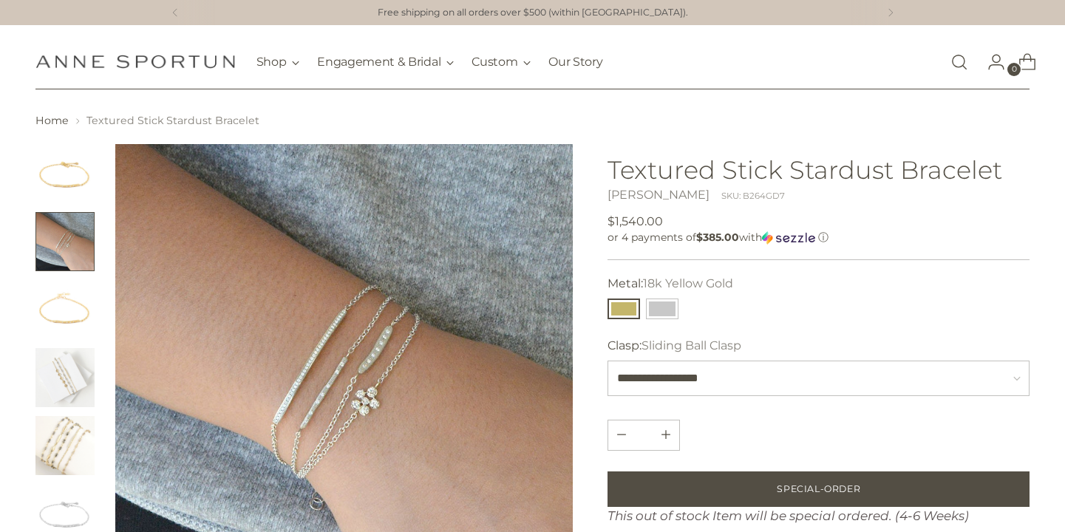
click at [75, 378] on img "Change image to image 4" at bounding box center [64, 377] width 59 height 59
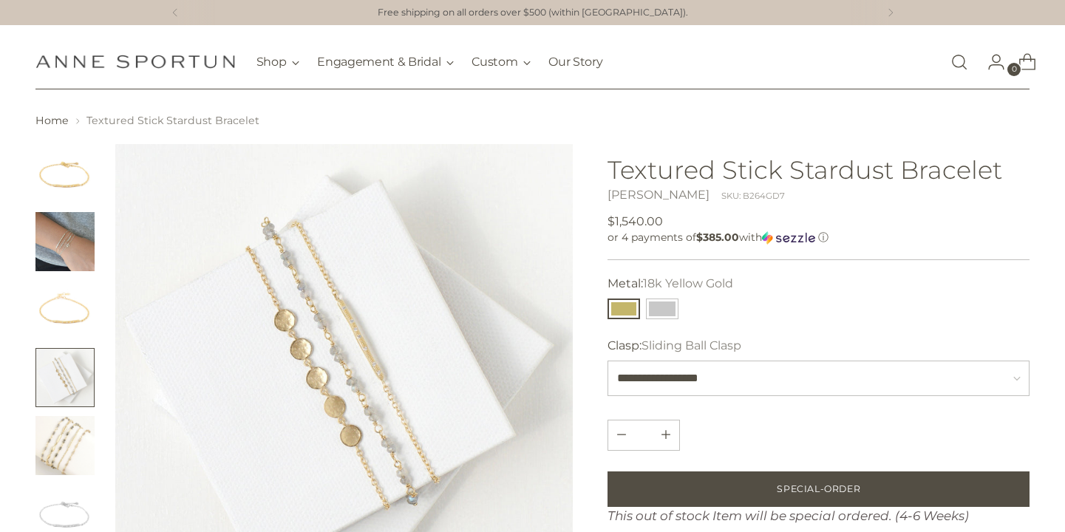
click at [71, 451] on img "Change image to image 5" at bounding box center [64, 445] width 59 height 59
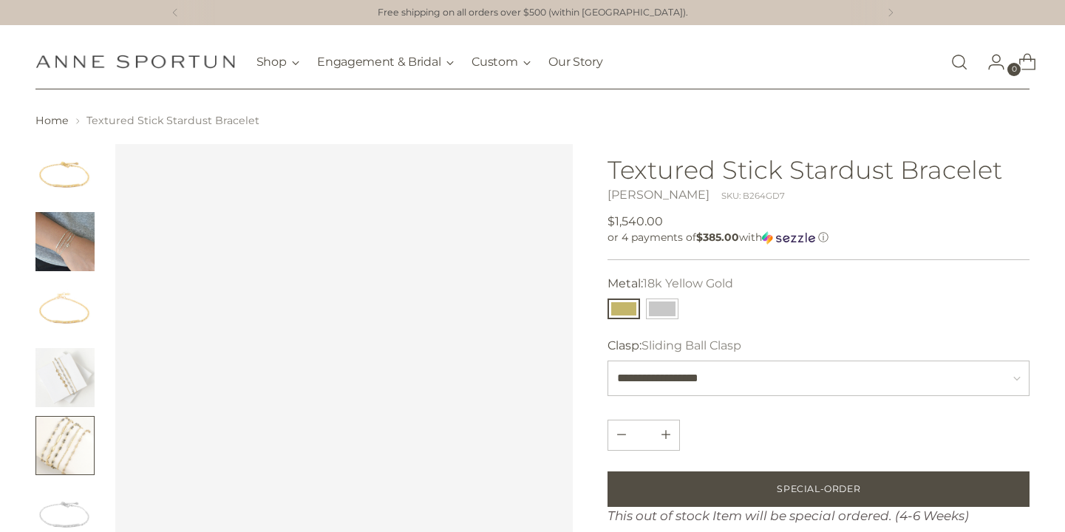
click at [71, 451] on button "Change image to image 5" at bounding box center [64, 445] width 59 height 59
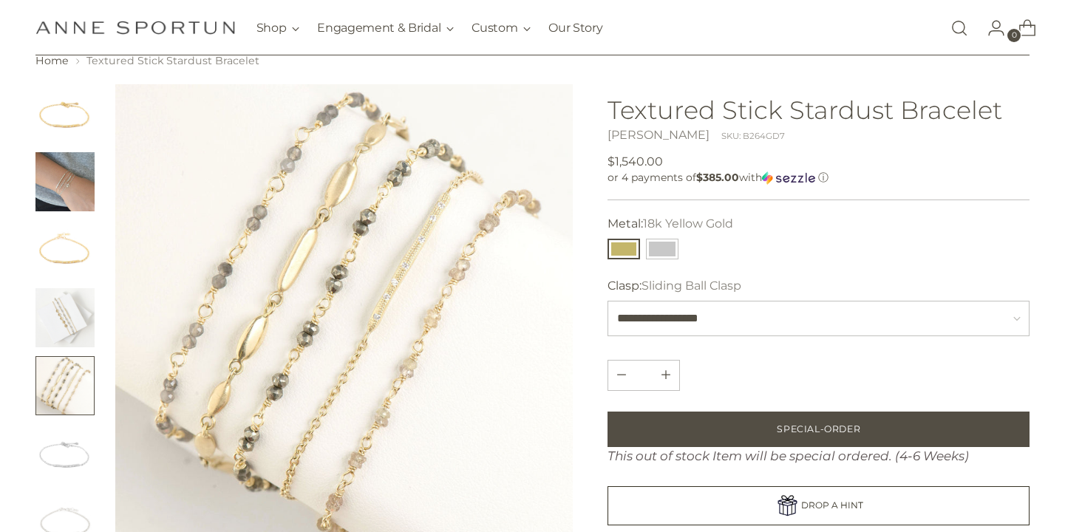
scroll to position [59, 0]
click at [71, 451] on img "Change image to image 6" at bounding box center [64, 454] width 59 height 59
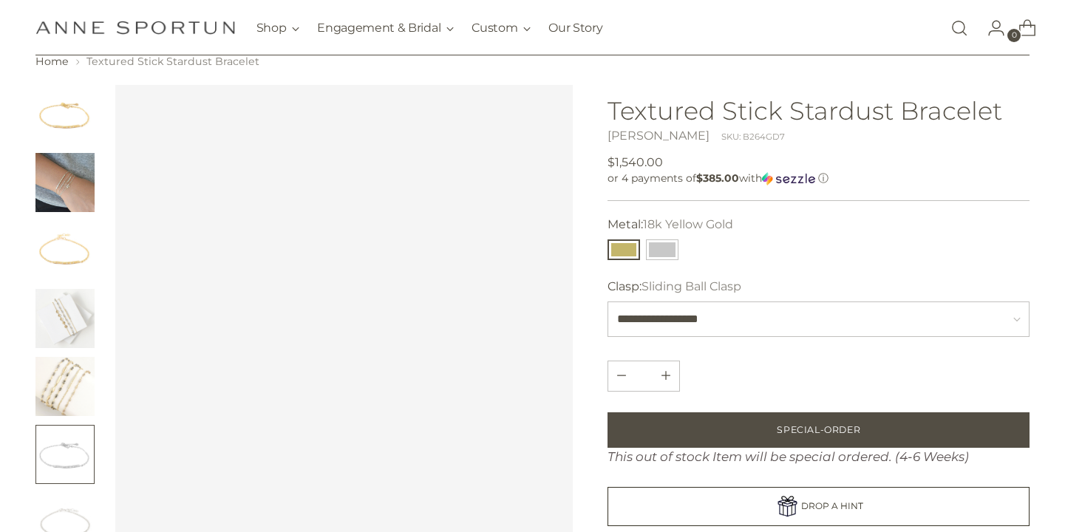
click at [71, 451] on button "Change image to image 6" at bounding box center [64, 454] width 59 height 59
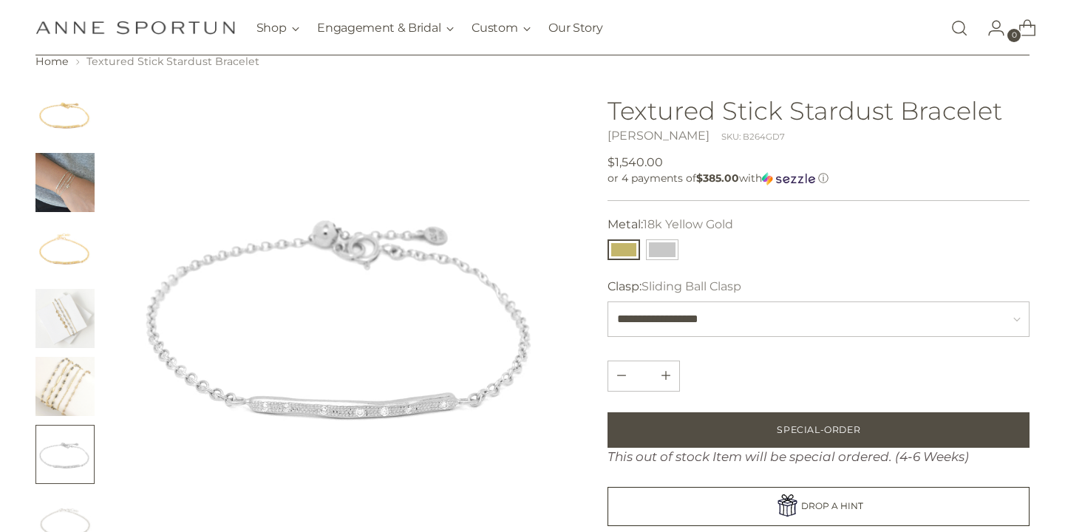
click at [68, 256] on img "Change image to image 3" at bounding box center [64, 250] width 59 height 59
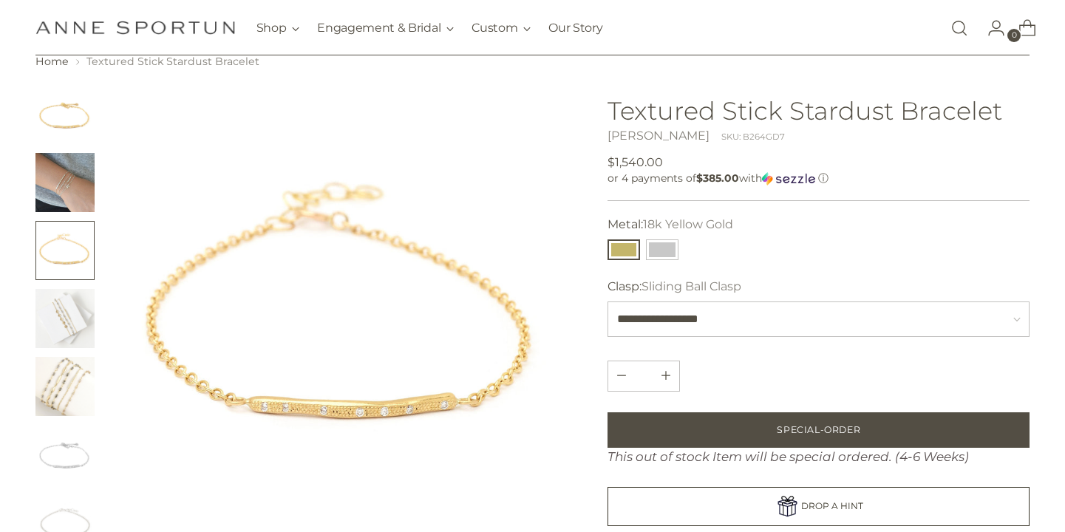
click at [75, 330] on img "Change image to image 4" at bounding box center [64, 318] width 59 height 59
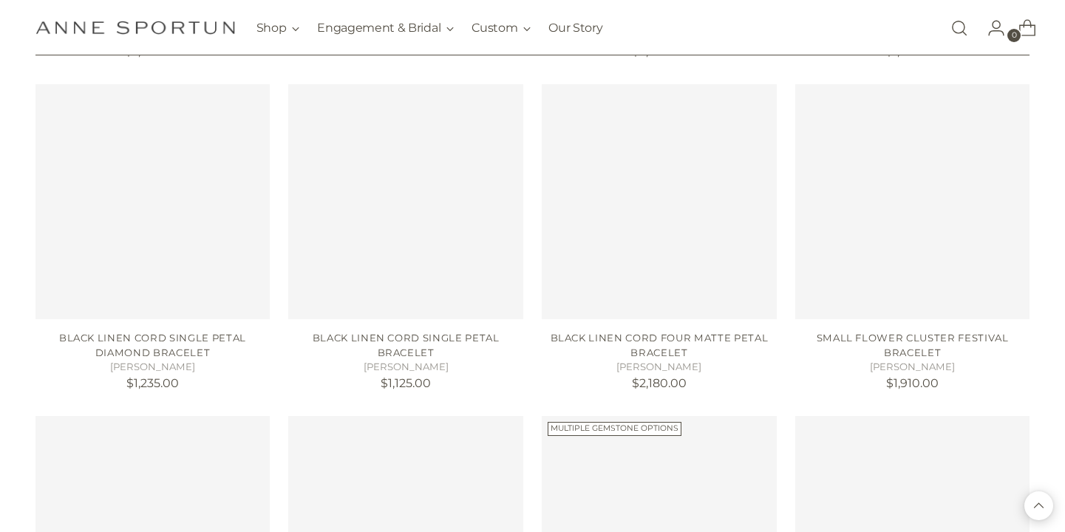
scroll to position [14437, 0]
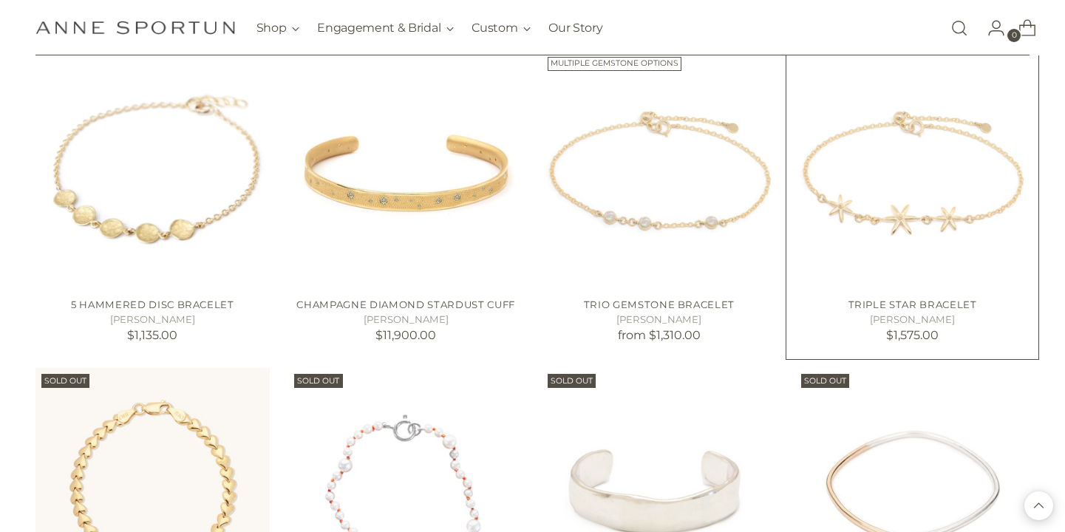
scroll to position [14805, 0]
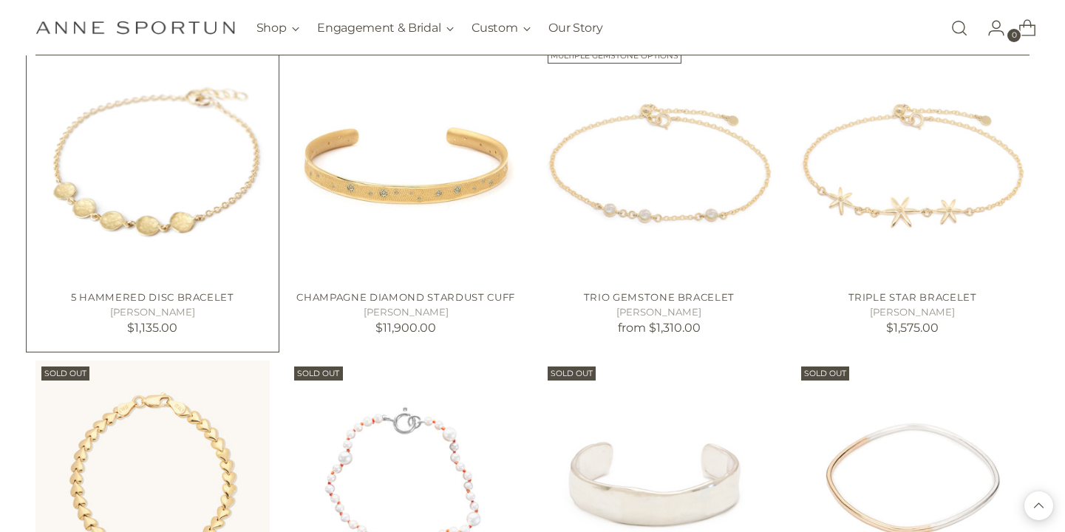
click at [0, 0] on img "5 Hammered Disc Bracelet" at bounding box center [0, 0] width 0 height 0
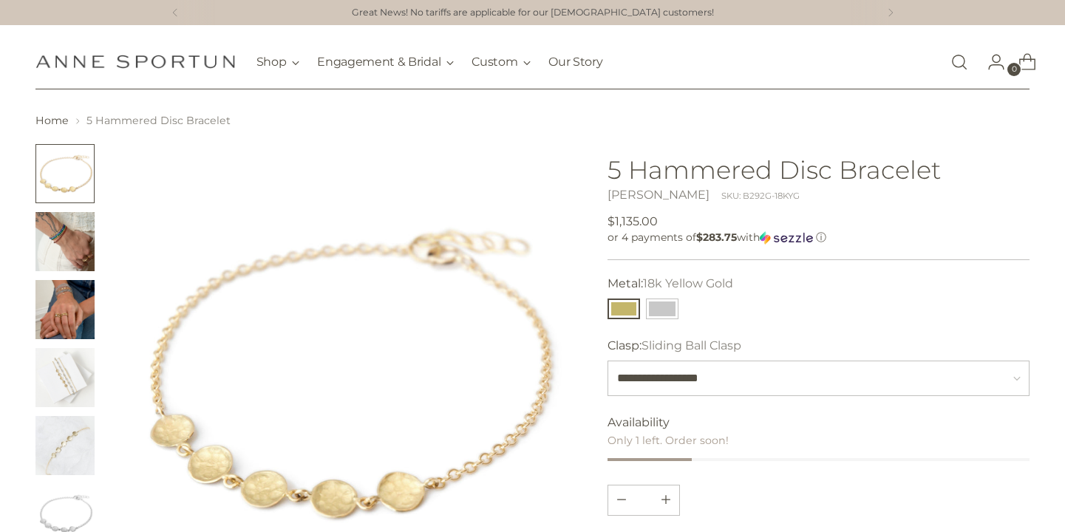
click at [63, 245] on img "Change image to image 2" at bounding box center [64, 241] width 59 height 59
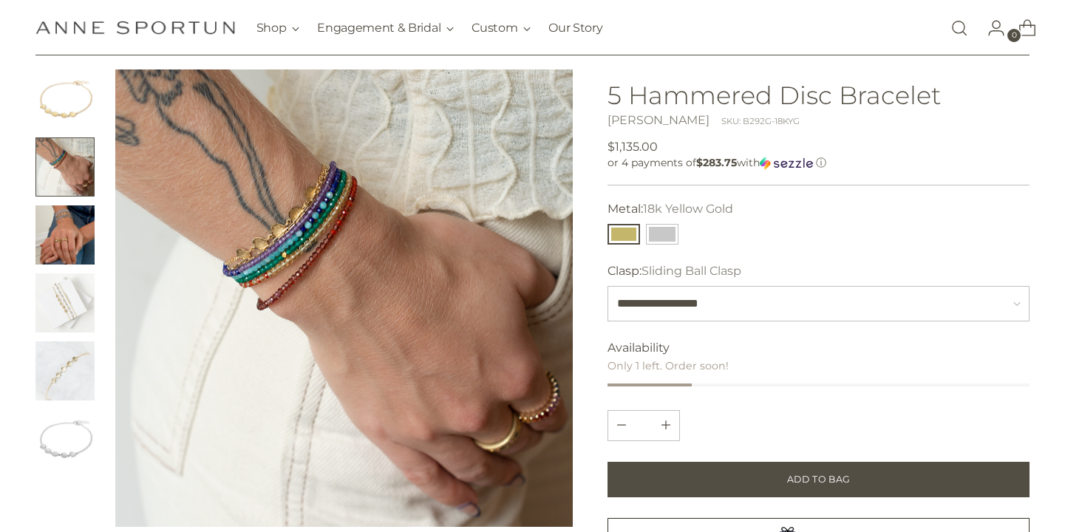
scroll to position [78, 0]
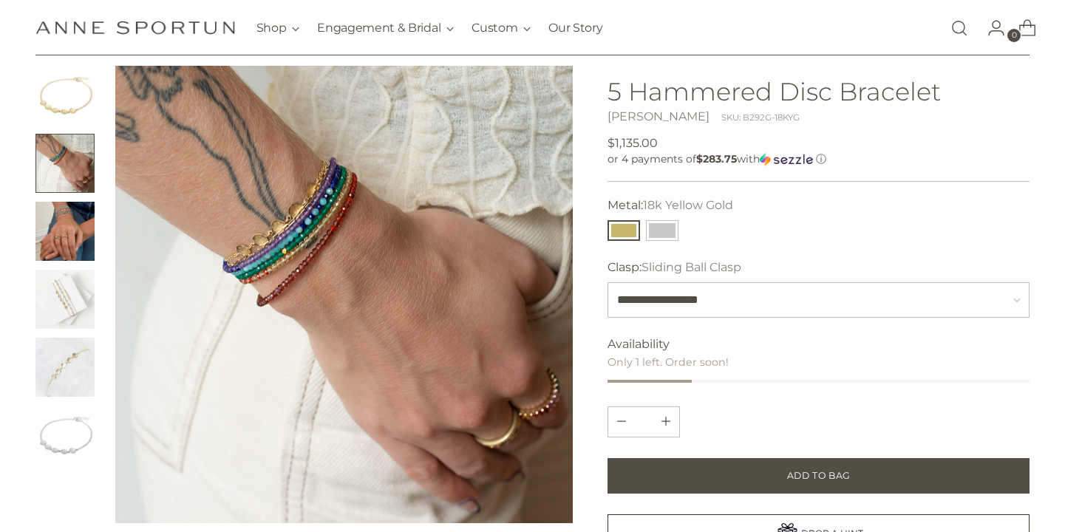
click at [62, 251] on img "Change image to image 3" at bounding box center [64, 231] width 59 height 59
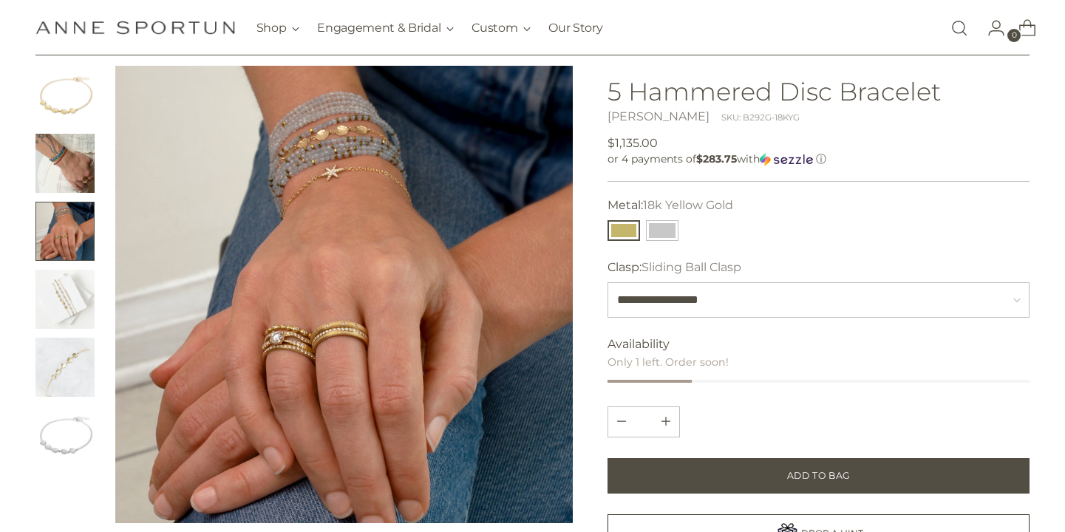
click at [69, 306] on img "Change image to image 4" at bounding box center [64, 299] width 59 height 59
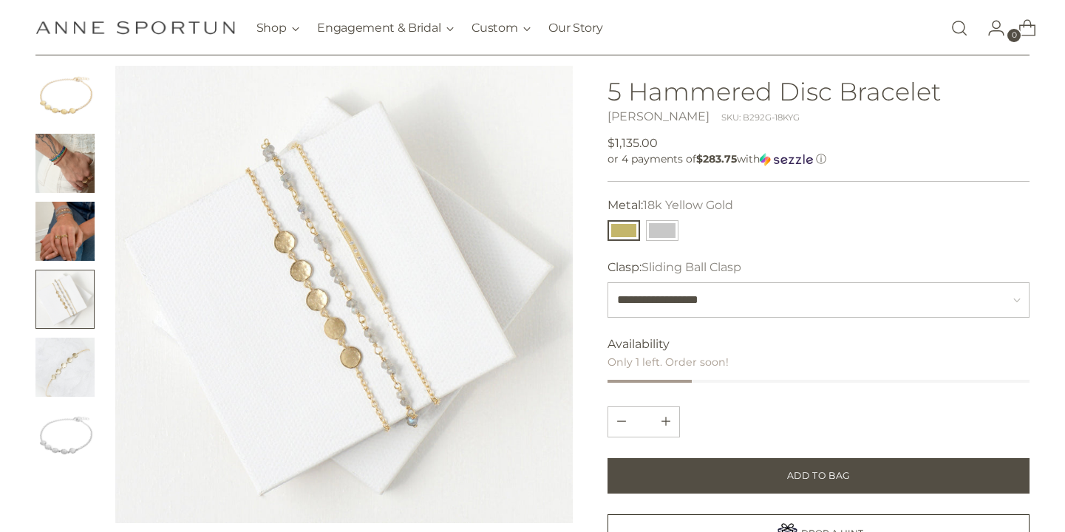
click at [67, 373] on img "Change image to image 5" at bounding box center [64, 367] width 59 height 59
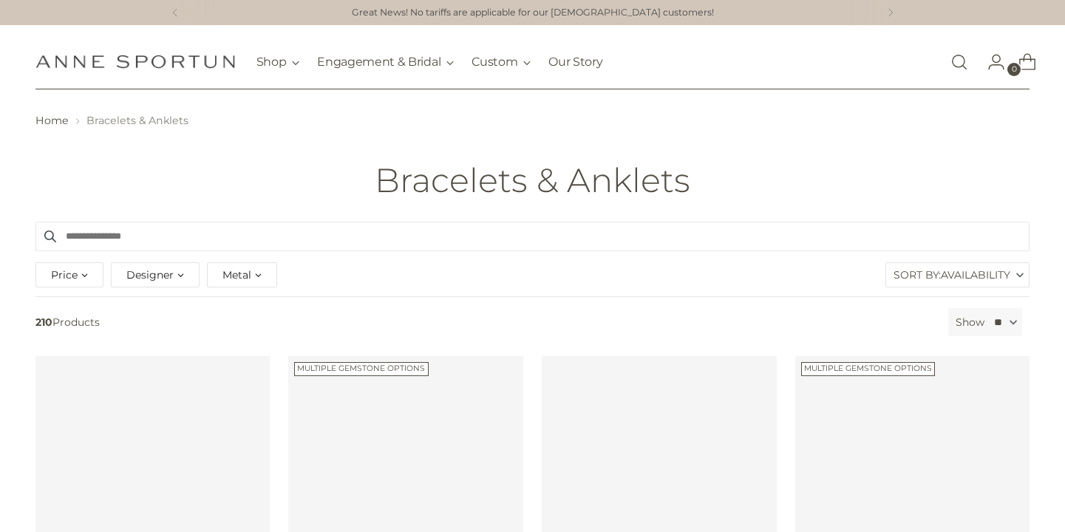
scroll to position [14805, 0]
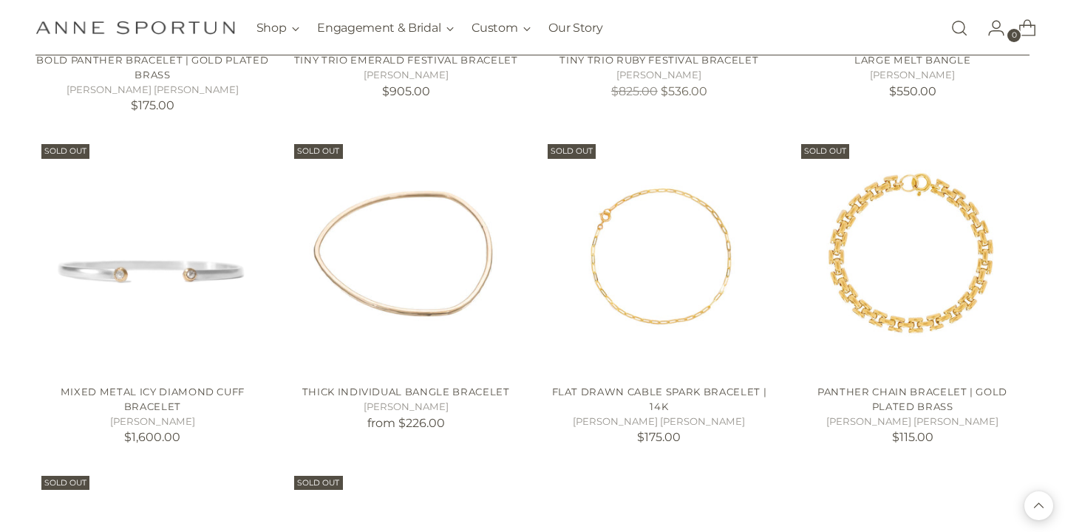
scroll to position [16991, 0]
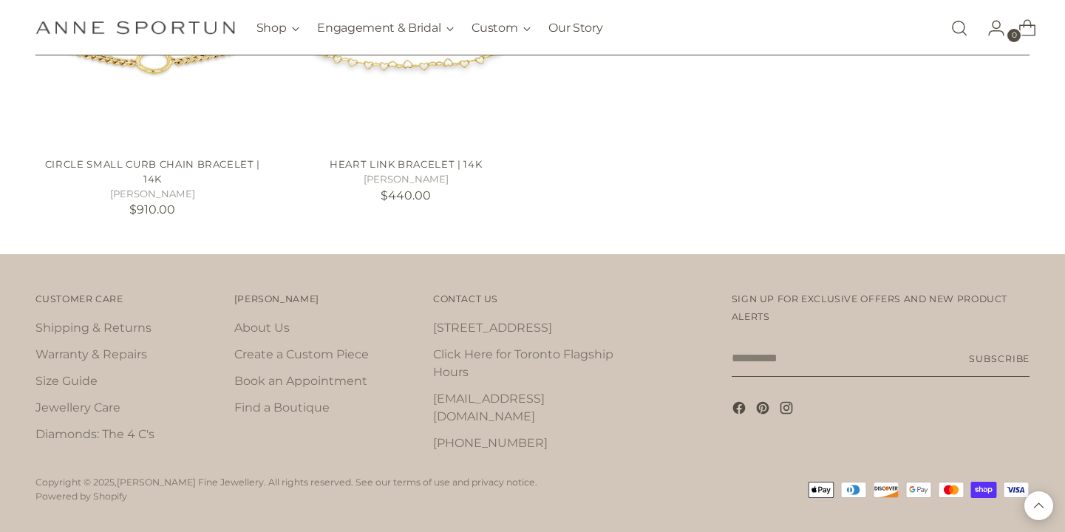
scroll to position [17547, 0]
